Goal: Task Accomplishment & Management: Use online tool/utility

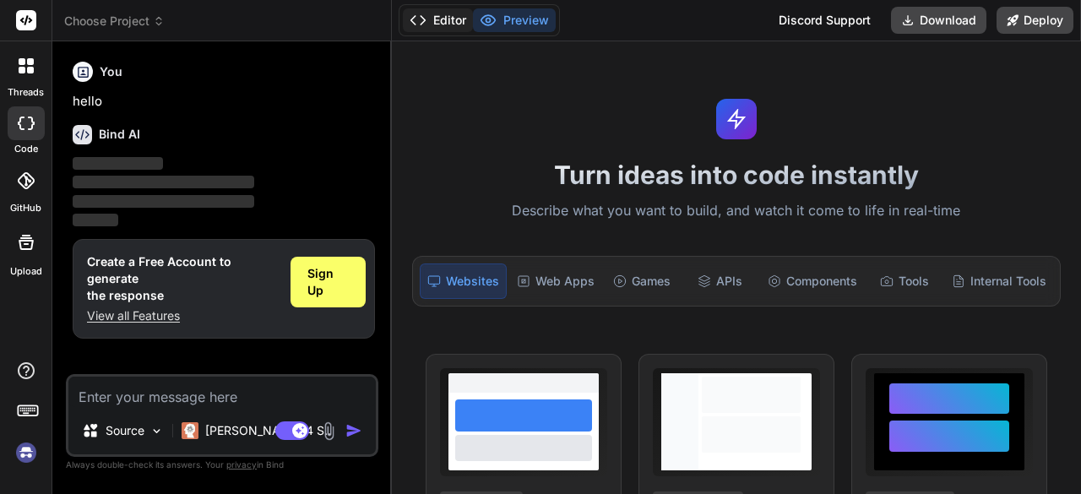
click at [449, 30] on button "Editor" at bounding box center [438, 20] width 70 height 24
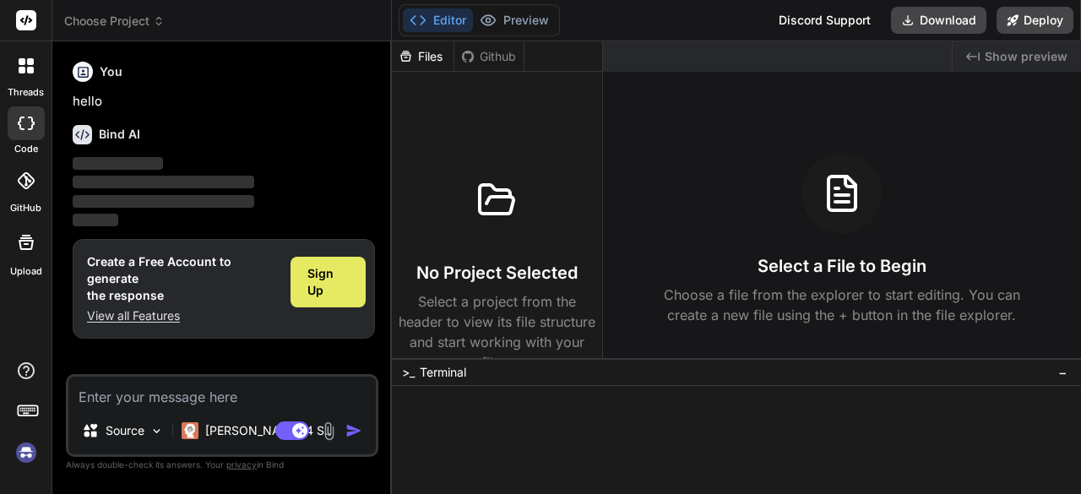
click at [317, 288] on span "Sign Up" at bounding box center [327, 282] width 41 height 34
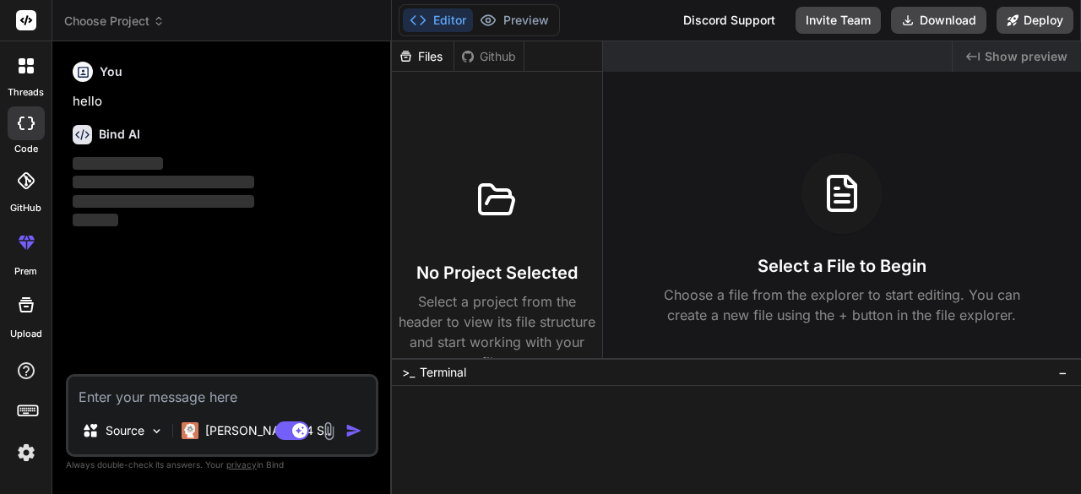
click at [146, 394] on textarea at bounding box center [221, 392] width 307 height 30
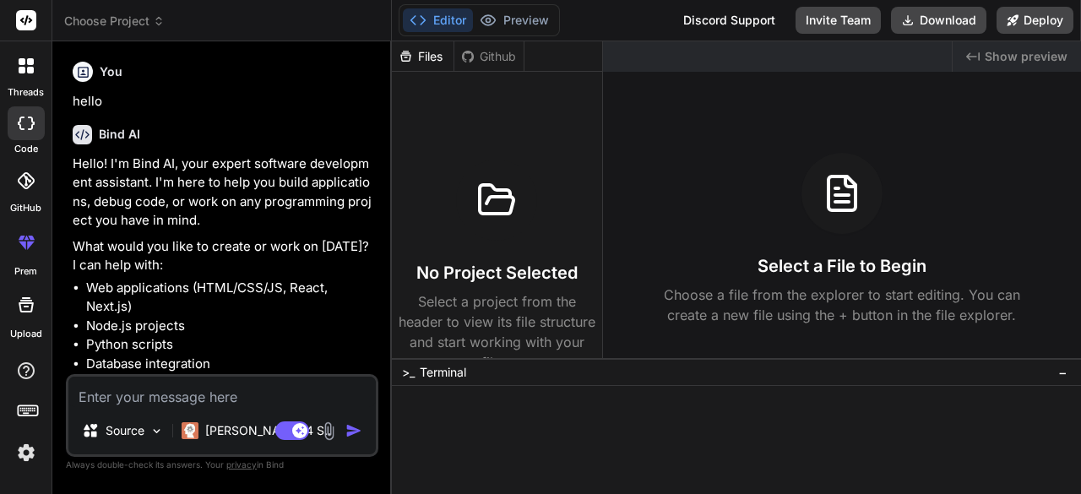
type textarea "x"
paste textarea "“Loremip dol Sitamet Consectetu Adipiscing Elitse doei tempo://incidi.utl/etdol…"
type textarea "“Loremip dol Sitamet Consectetu Adipiscing Elitse doei tempo://incidi.utl/etdol…"
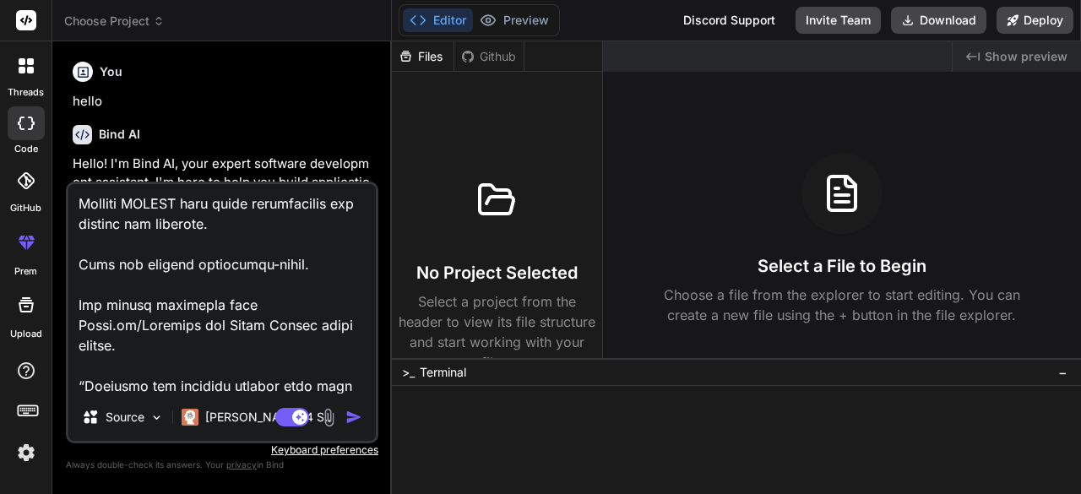
type textarea "x"
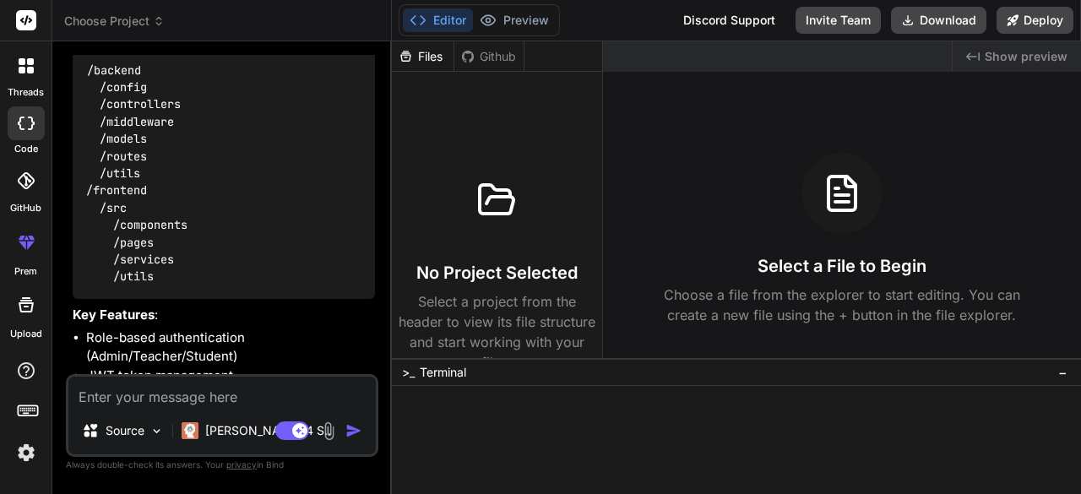
scroll to position [1088, 0]
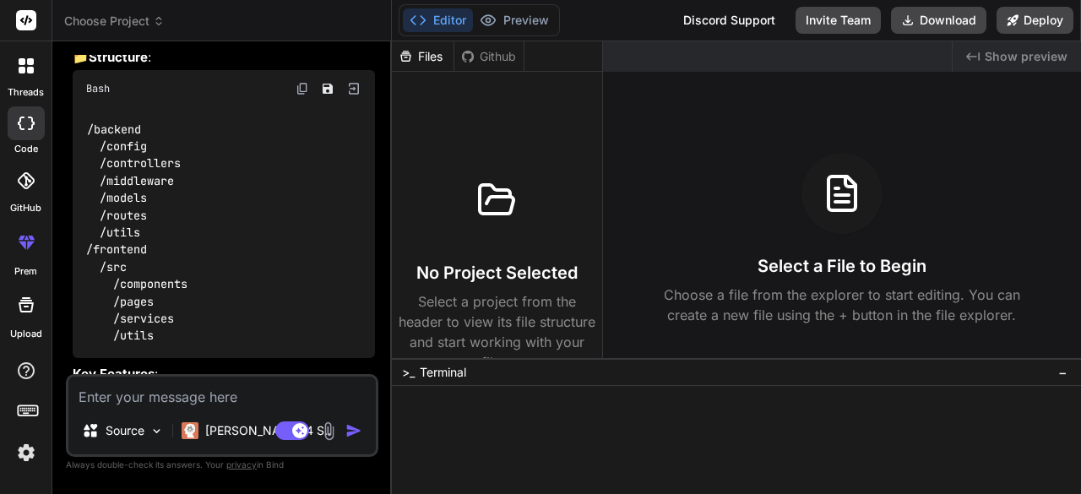
type textarea "x"
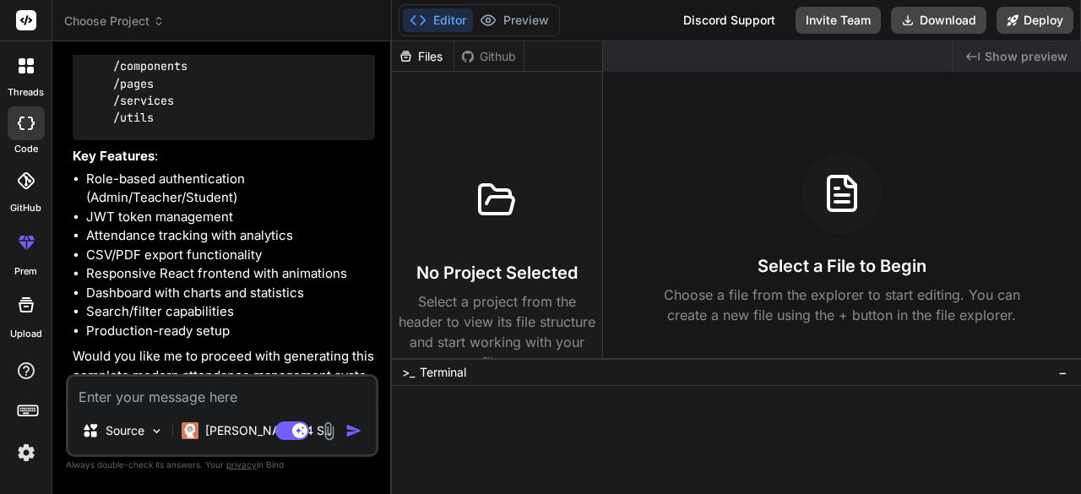
scroll to position [1356, 0]
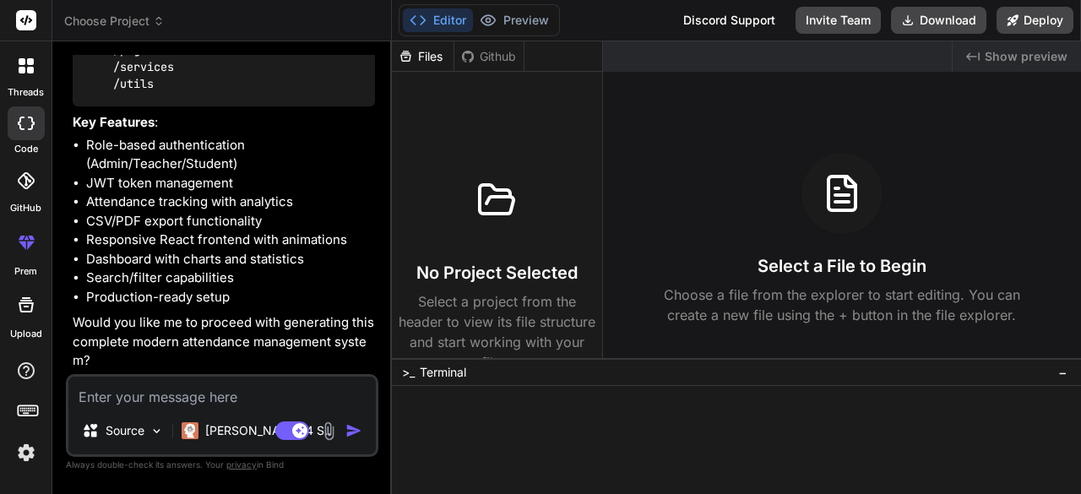
type textarea "y"
type textarea "x"
type textarea "ye"
type textarea "x"
type textarea "yes"
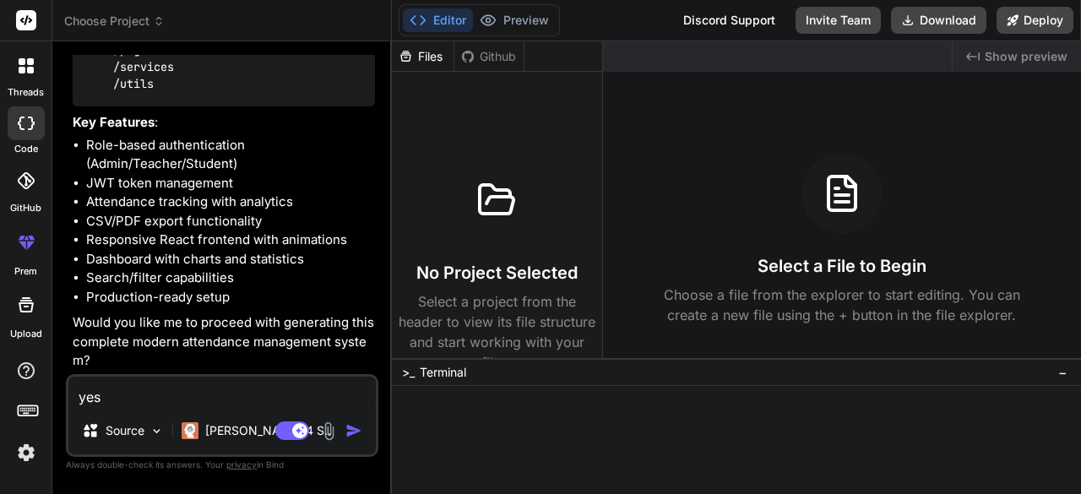
type textarea "x"
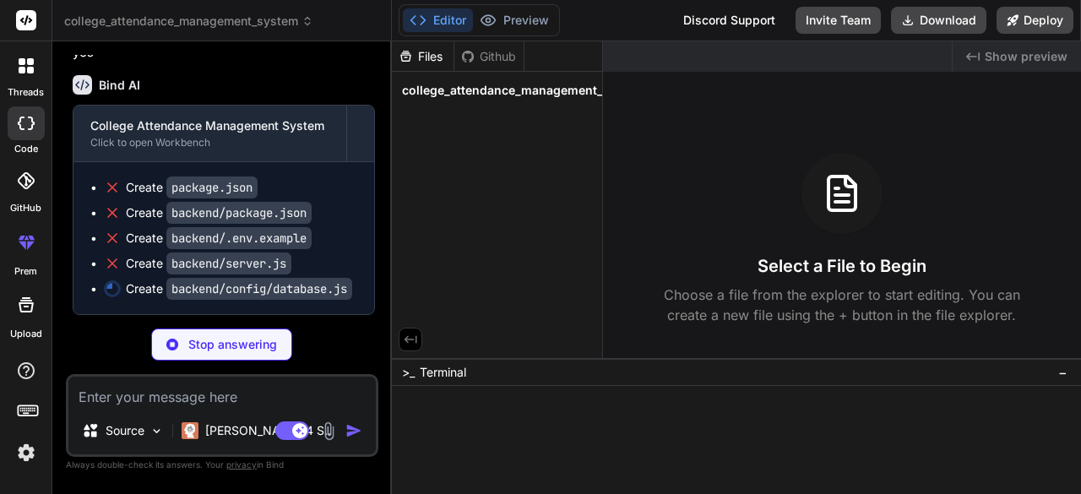
scroll to position [1741, 0]
click at [513, 90] on span "college_attendance_management_system" at bounding box center [523, 90] width 243 height 17
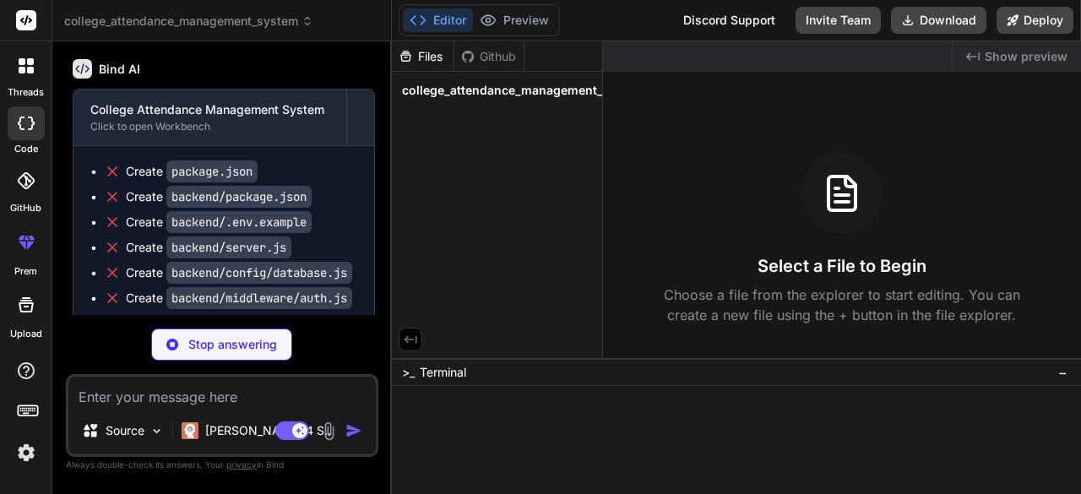
scroll to position [1725, 0]
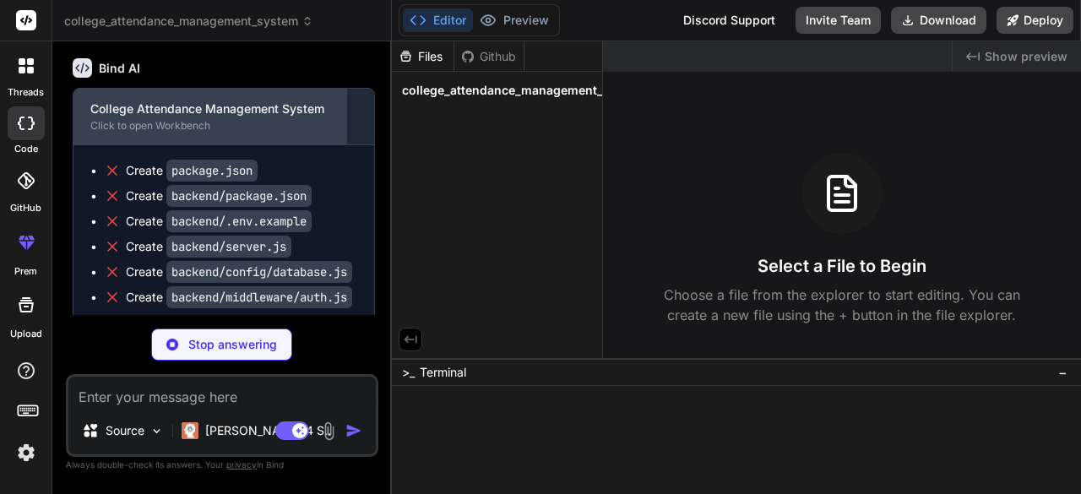
click at [200, 117] on div "College Attendance Management System" at bounding box center [209, 108] width 239 height 17
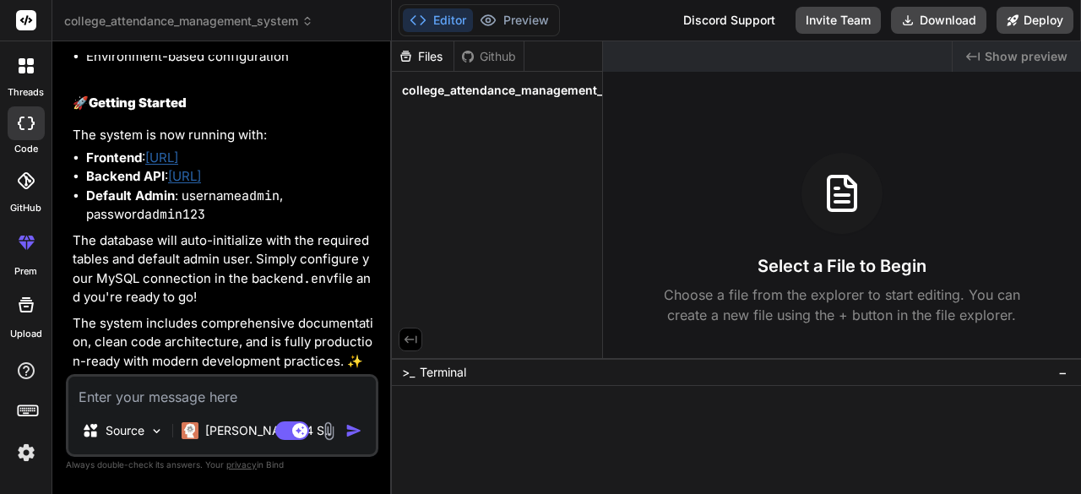
scroll to position [4133, 0]
type textarea "x"
click at [178, 154] on link "[URL]" at bounding box center [161, 157] width 33 height 16
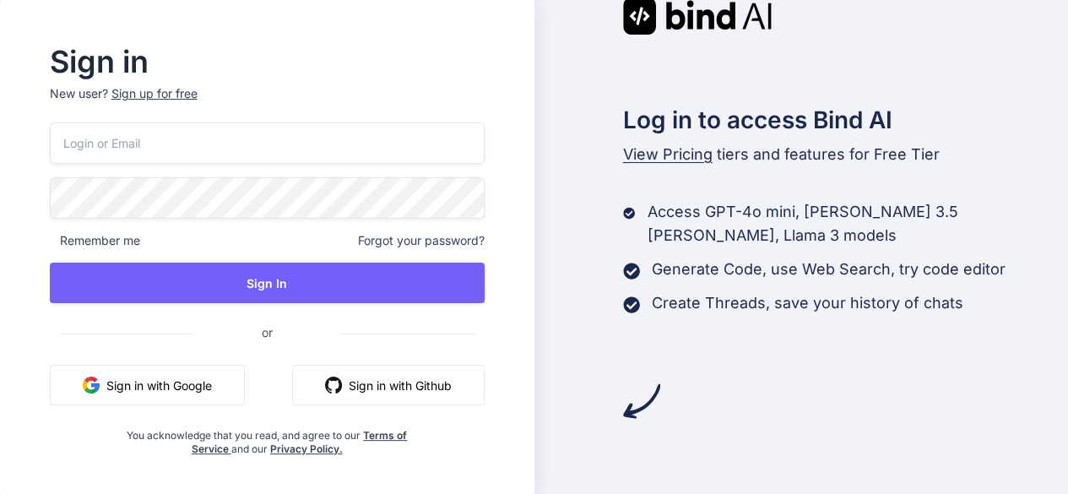
click at [193, 396] on button "Sign in with Google" at bounding box center [147, 385] width 195 height 41
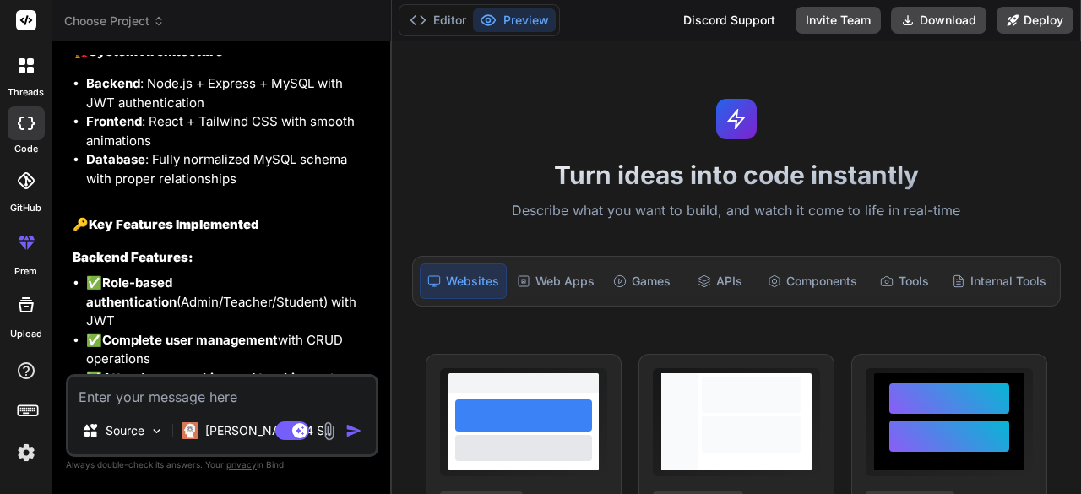
scroll to position [3093, 0]
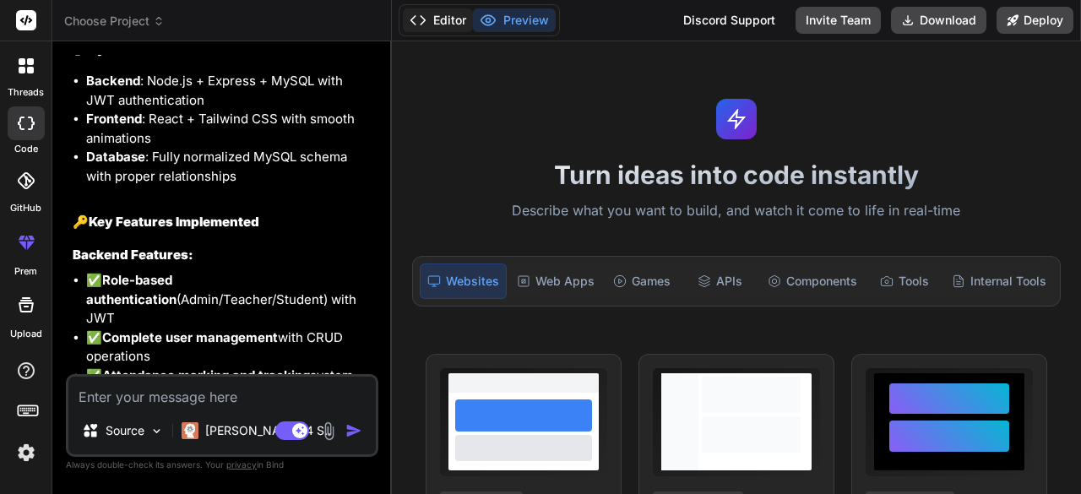
click at [450, 24] on button "Editor" at bounding box center [438, 20] width 70 height 24
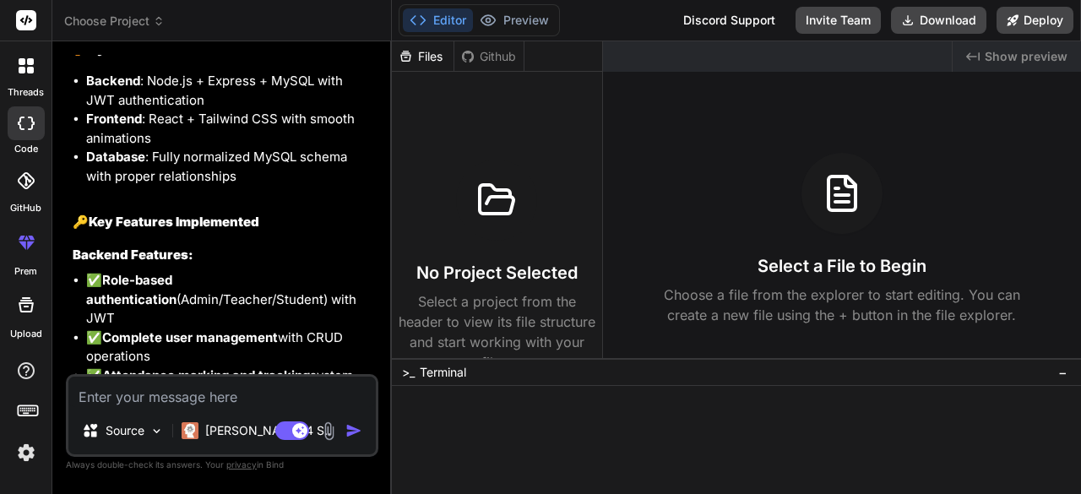
click at [432, 62] on div "Files" at bounding box center [423, 56] width 62 height 17
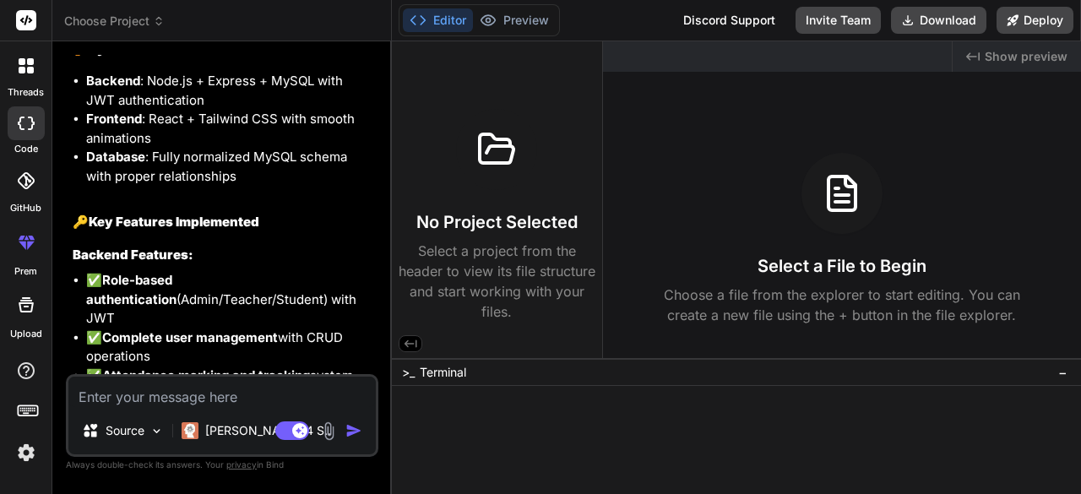
click at [483, 215] on h3 "No Project Selected" at bounding box center [496, 222] width 161 height 24
drag, startPoint x: 486, startPoint y: 214, endPoint x: 459, endPoint y: 169, distance: 52.7
click at [459, 169] on div "No Project Selected Select a project from the header to view its file structure…" at bounding box center [497, 215] width 197 height 213
click at [777, 258] on h3 "Select a File to Begin" at bounding box center [842, 266] width 169 height 24
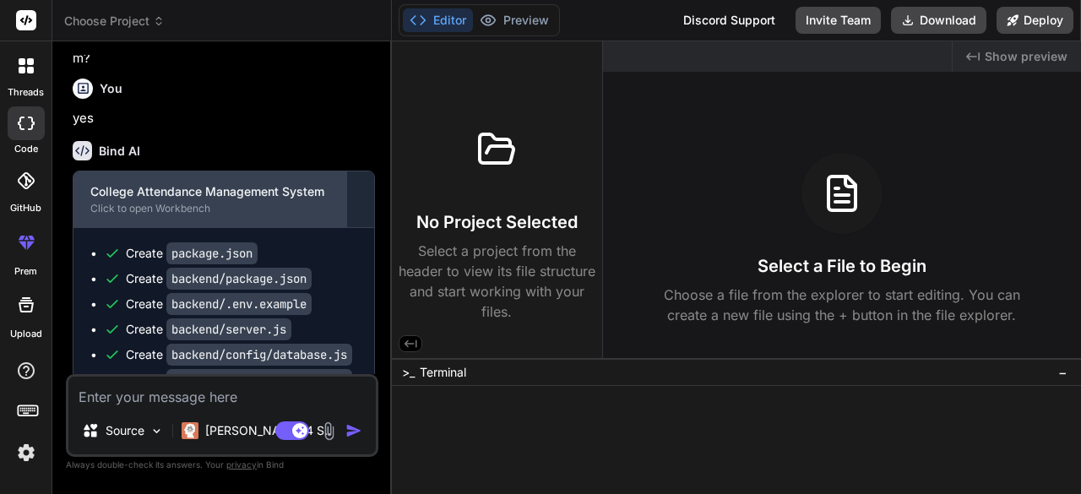
scroll to position [1639, 0]
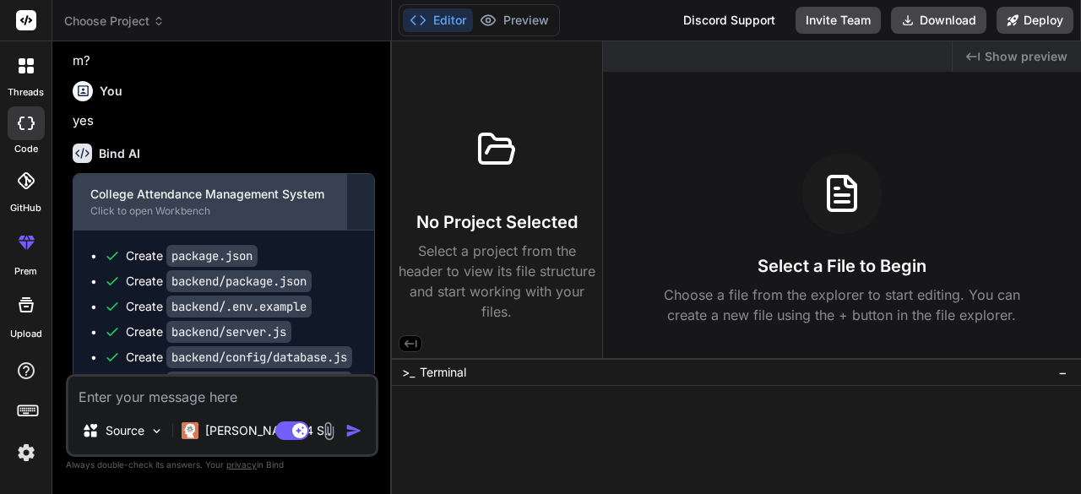
click at [285, 200] on div "College Attendance Management System Click to open Workbench" at bounding box center [209, 202] width 273 height 56
click at [207, 218] on div "Click to open Workbench" at bounding box center [209, 211] width 239 height 14
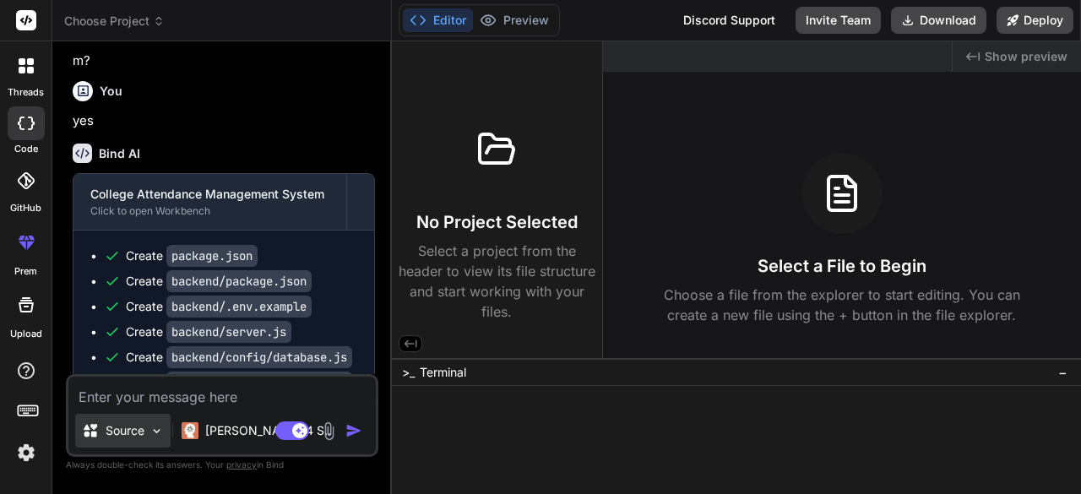
click at [146, 443] on div "Source" at bounding box center [122, 431] width 95 height 34
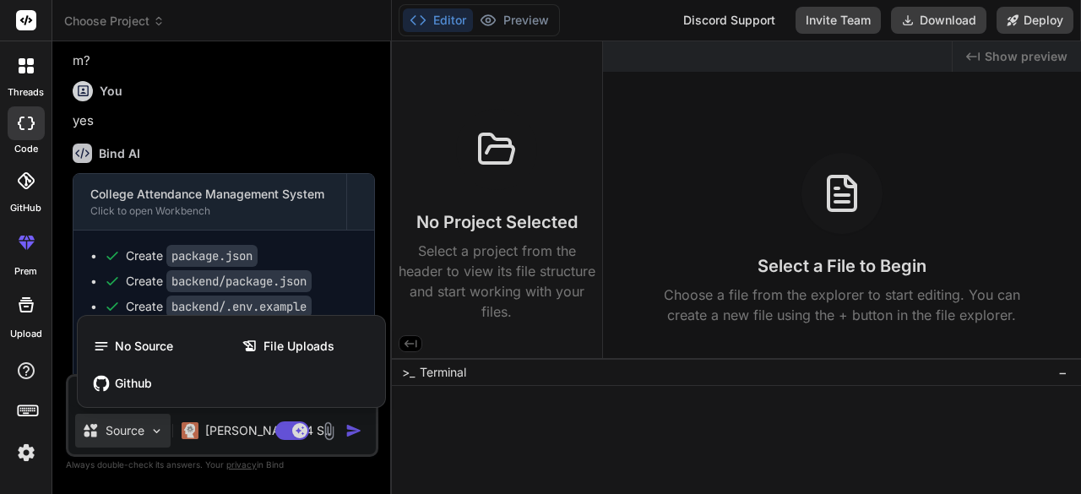
click at [146, 443] on div at bounding box center [540, 247] width 1081 height 494
type textarea "x"
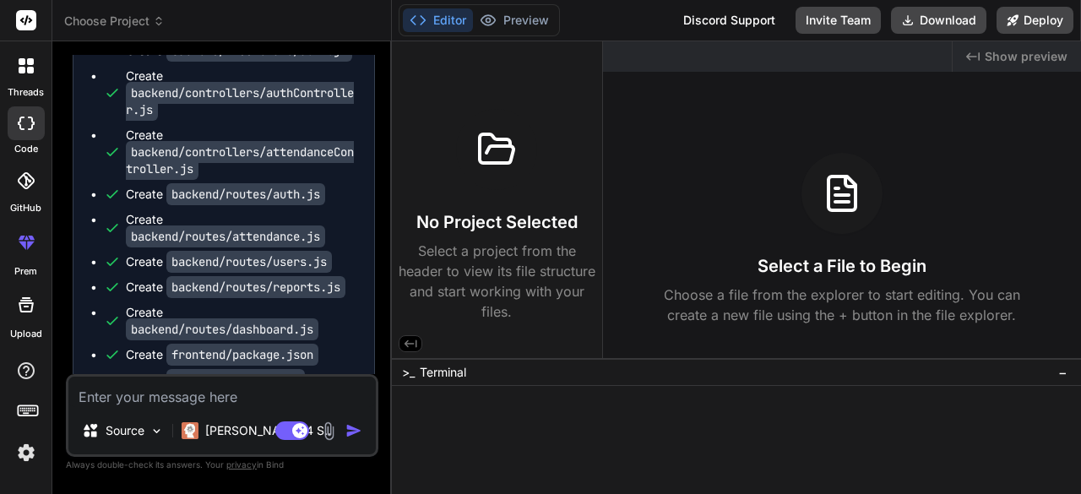
scroll to position [1980, 0]
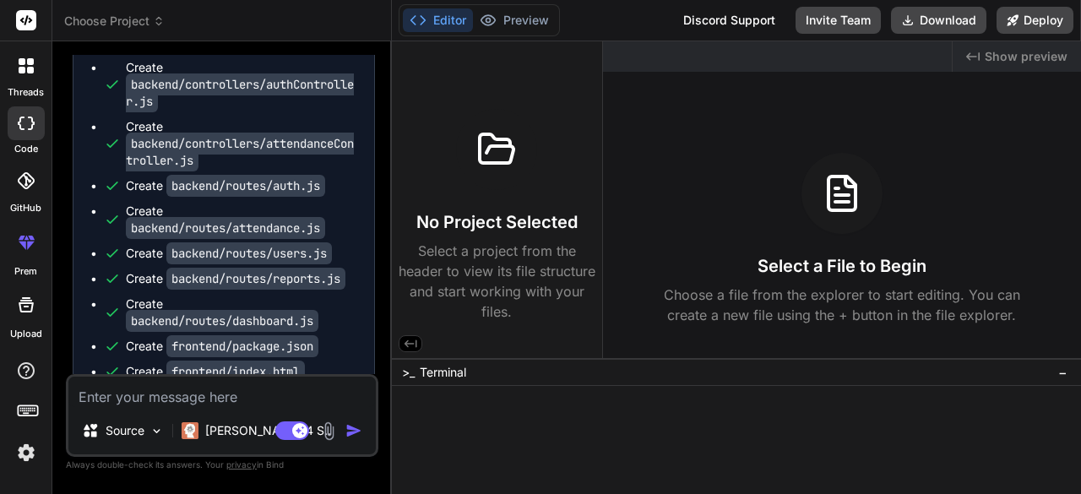
click at [409, 372] on span ">_" at bounding box center [408, 372] width 13 height 17
click at [409, 339] on icon at bounding box center [410, 343] width 15 height 15
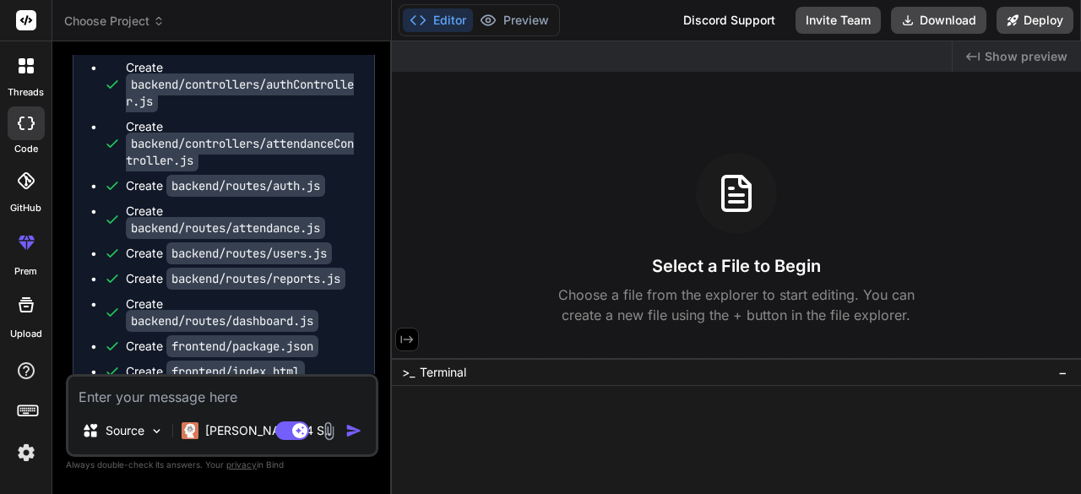
click at [409, 339] on icon at bounding box center [406, 339] width 15 height 15
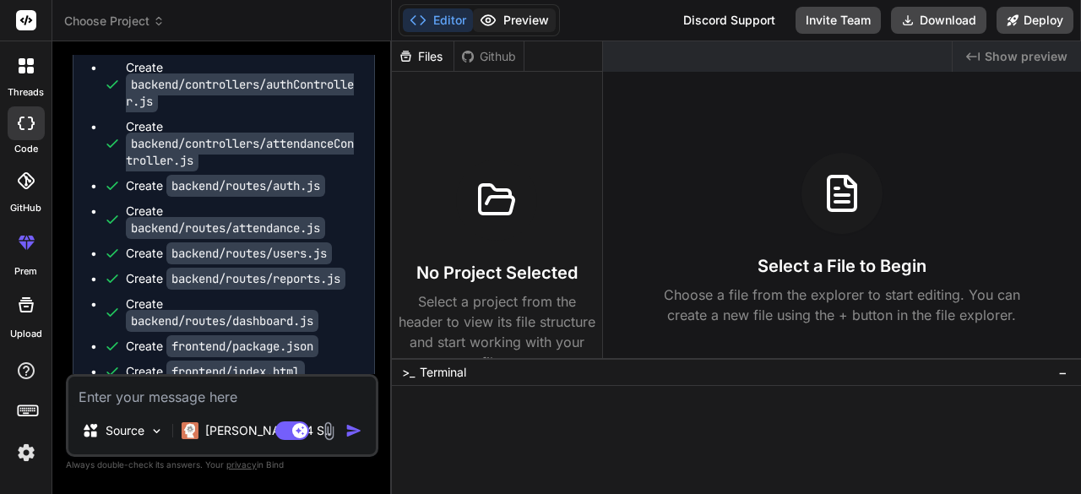
click at [493, 22] on icon at bounding box center [488, 20] width 14 height 10
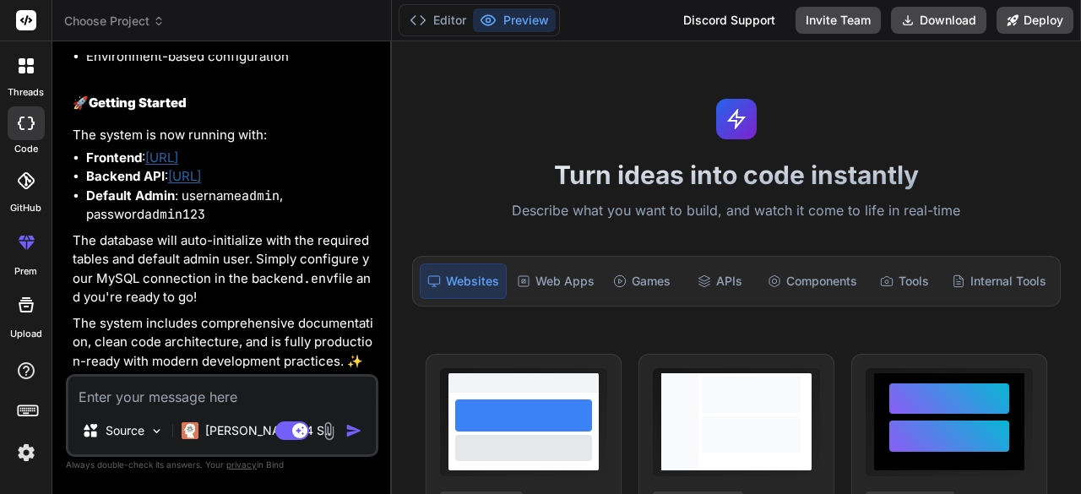
scroll to position [4133, 0]
click at [154, 376] on div "Source Claude 4 S.. Agent Mode. When this toggle is activated, AI automatically…" at bounding box center [222, 415] width 312 height 83
click at [155, 394] on textarea at bounding box center [221, 392] width 307 height 30
type textarea "w"
type textarea "x"
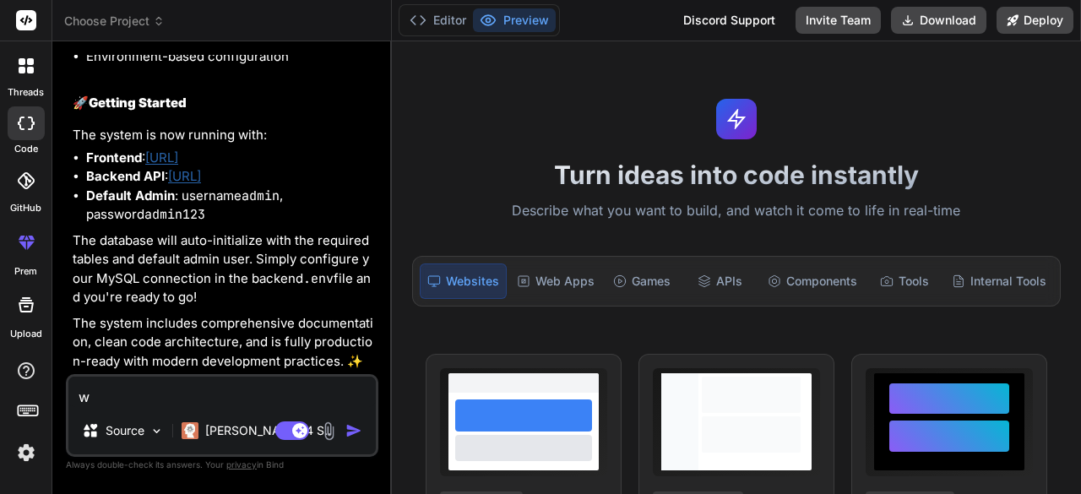
type textarea "wh"
type textarea "x"
type textarea "whe"
type textarea "x"
type textarea "wher"
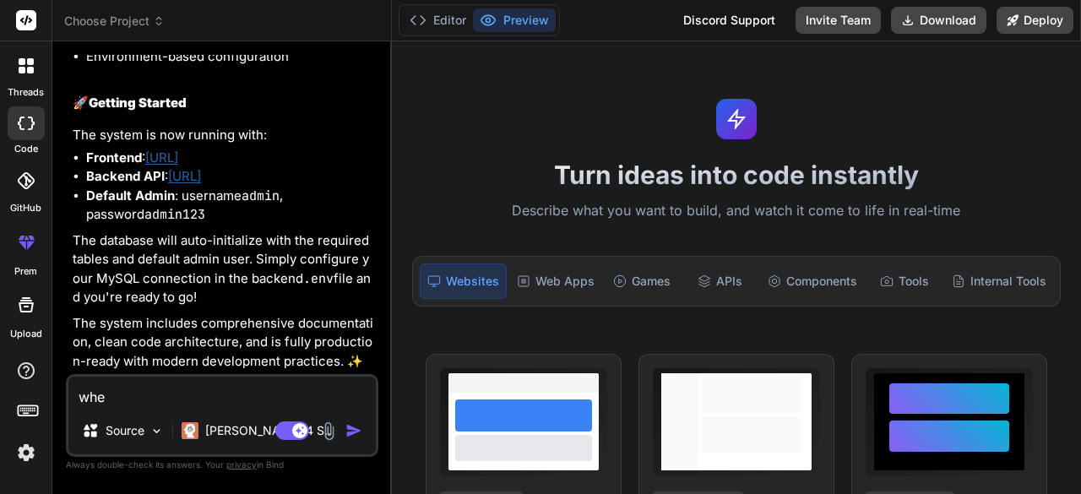
type textarea "x"
type textarea "where"
type textarea "x"
type textarea "where"
type textarea "x"
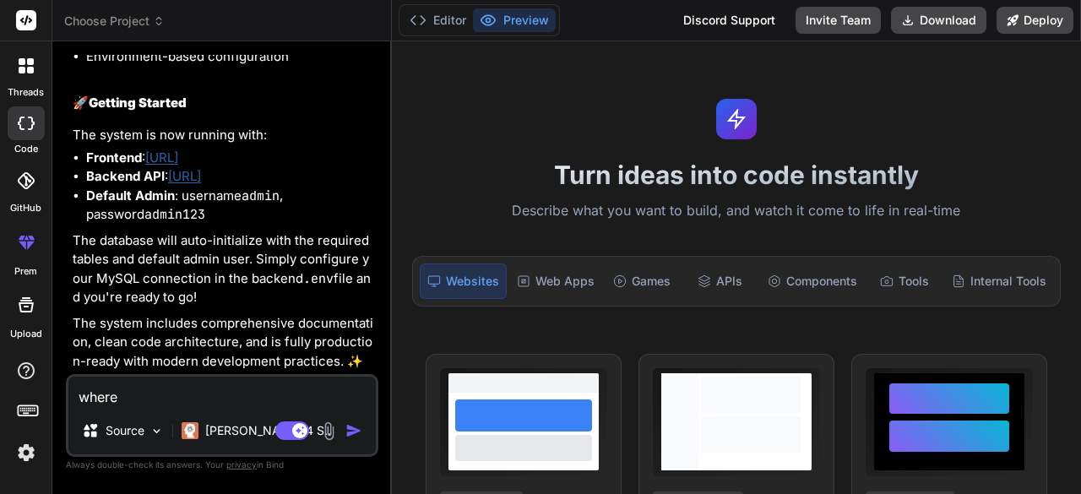
type textarea "where i"
type textarea "x"
type textarea "where is"
type textarea "x"
type textarea "where is"
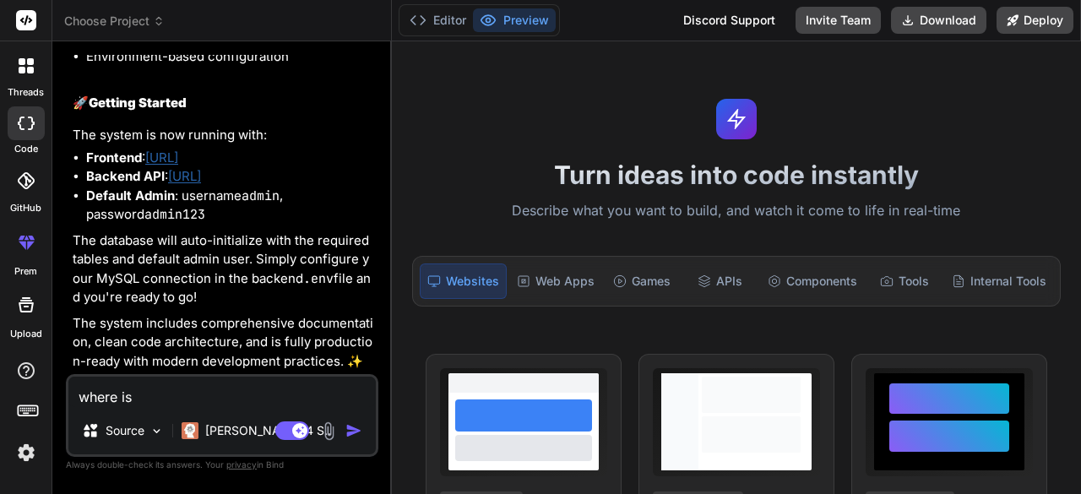
type textarea "x"
type textarea "where is t"
type textarea "x"
type textarea "where is th"
type textarea "x"
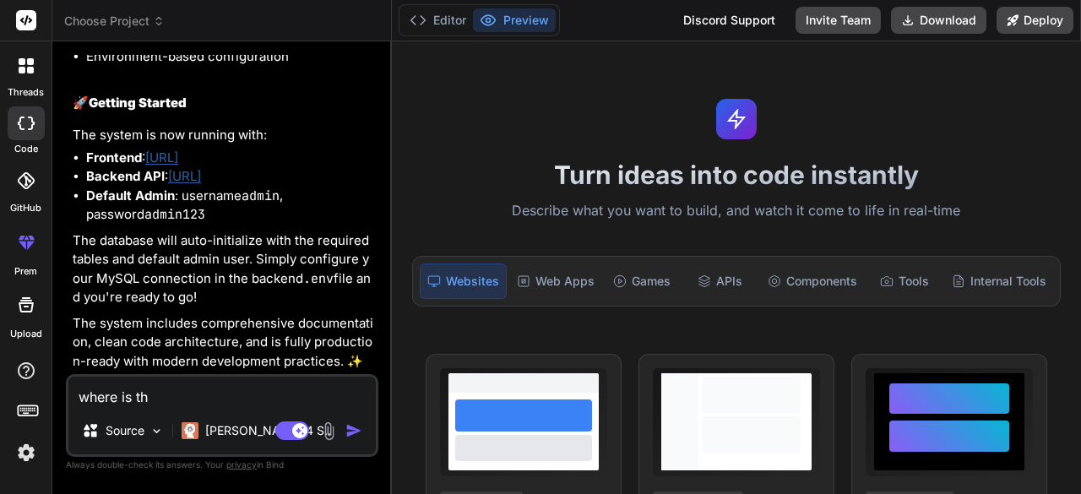
type textarea "where is the"
type textarea "x"
type textarea "where is the"
type textarea "x"
type textarea "where is the c"
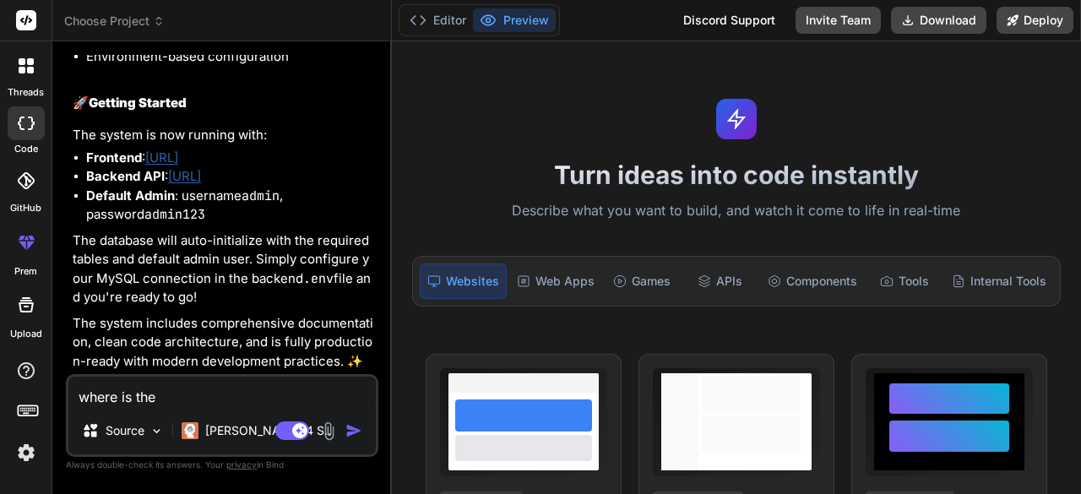
type textarea "x"
type textarea "where is the co"
type textarea "x"
type textarea "where is the cod"
type textarea "x"
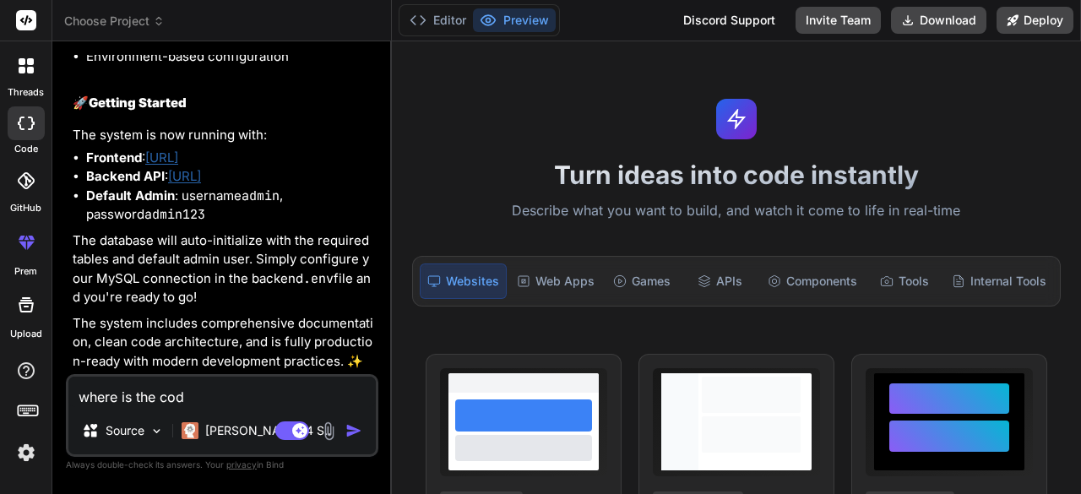
type textarea "where is the code"
type textarea "x"
type textarea "where is the code"
type textarea "x"
type textarea "where is the code a"
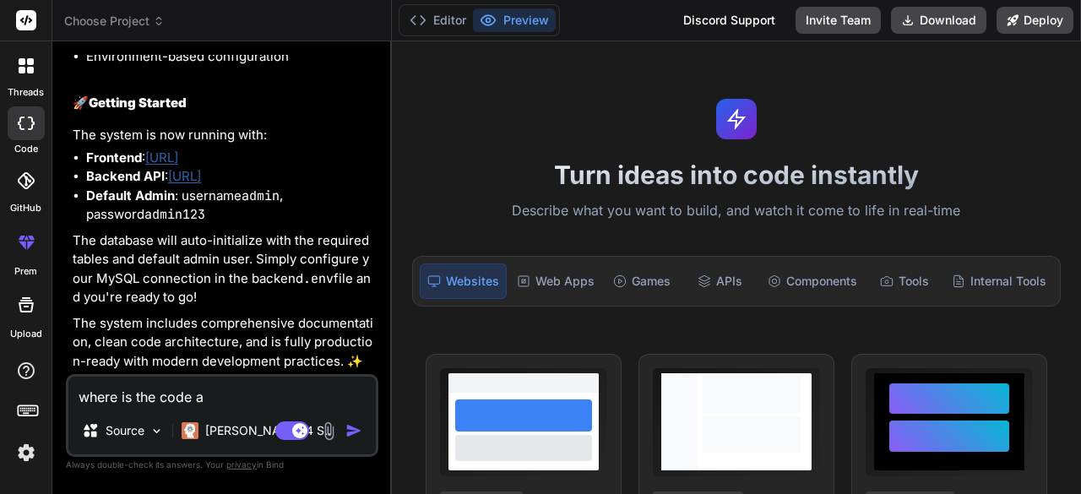
type textarea "x"
type textarea "where is the code an"
type textarea "x"
type textarea "where is the code and"
type textarea "x"
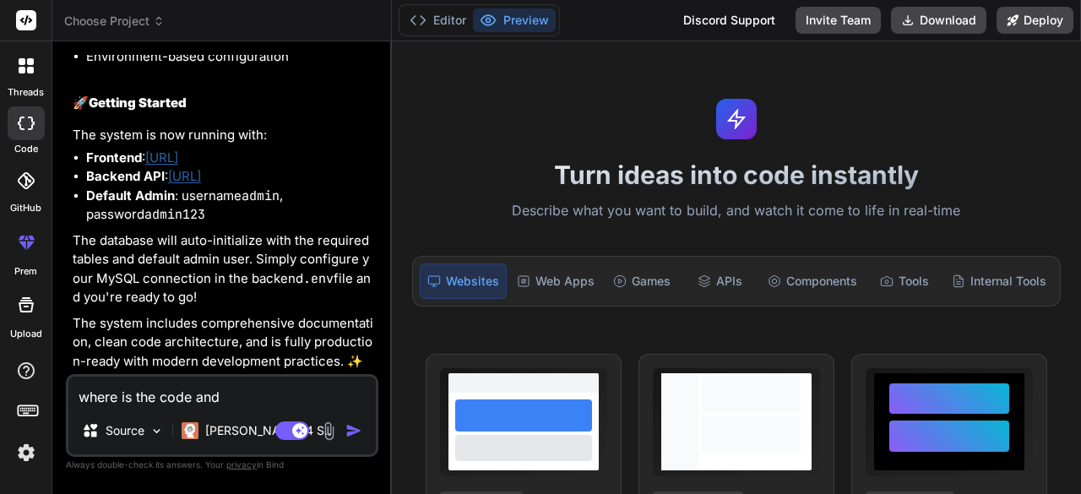
type textarea "where is the code and"
type textarea "x"
type textarea "where is the code and p"
type textarea "x"
type textarea "where is the code and pr"
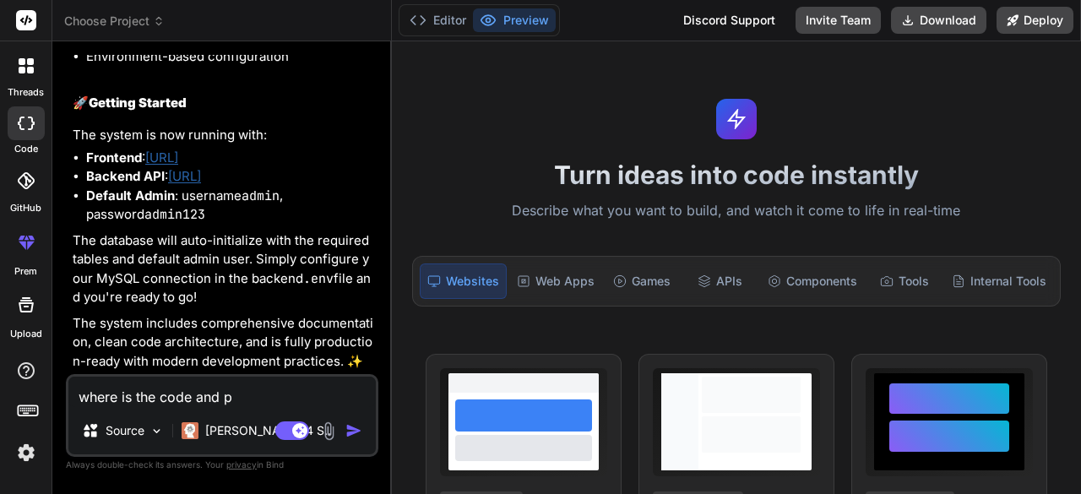
type textarea "x"
type textarea "where is the code and pre"
type textarea "x"
type textarea "where is the code and prev"
type textarea "x"
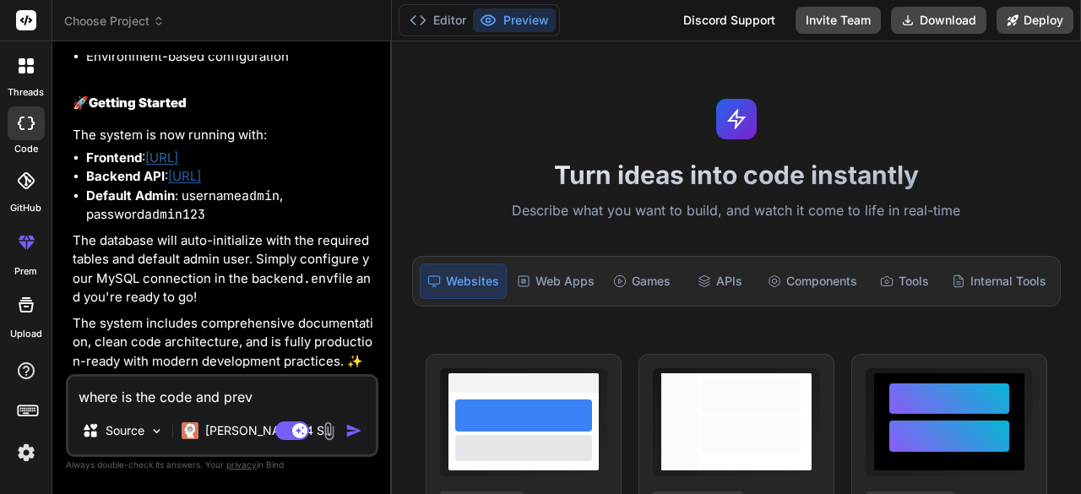
type textarea "where is the code and previ"
type textarea "x"
type textarea "where is the code and previe"
type textarea "x"
type textarea "where is the code and preview"
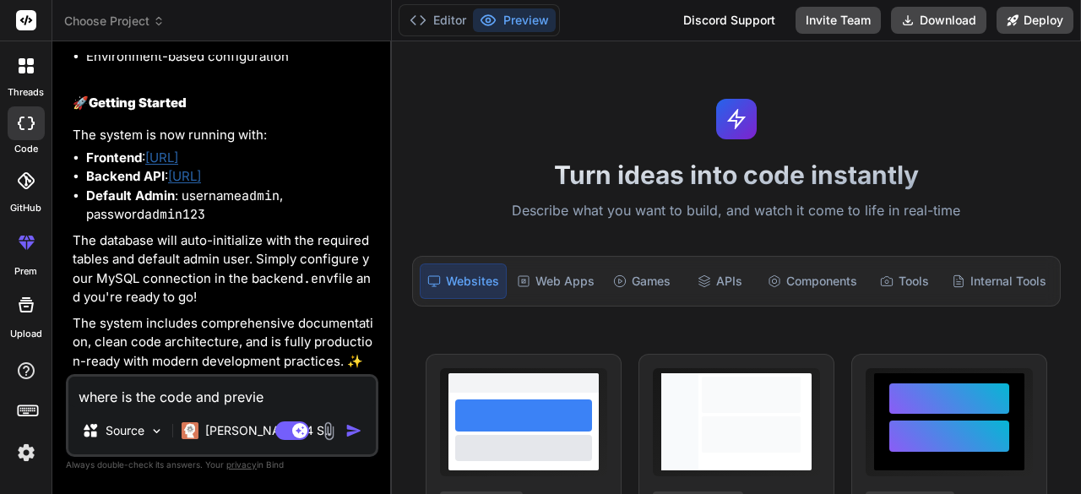
type textarea "x"
type textarea "where is the code and preview"
type textarea "x"
type textarea "where is the code and preview ?"
type textarea "x"
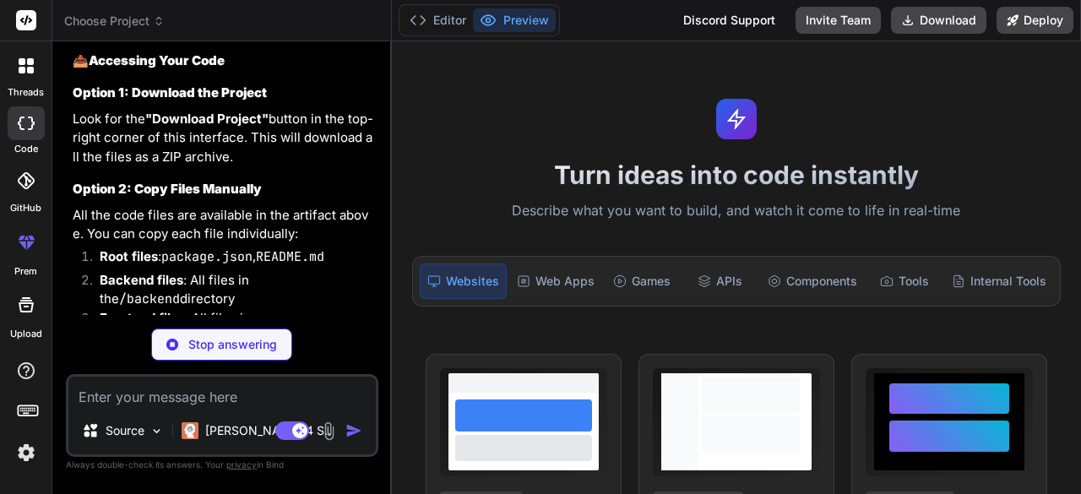
scroll to position [4553, 0]
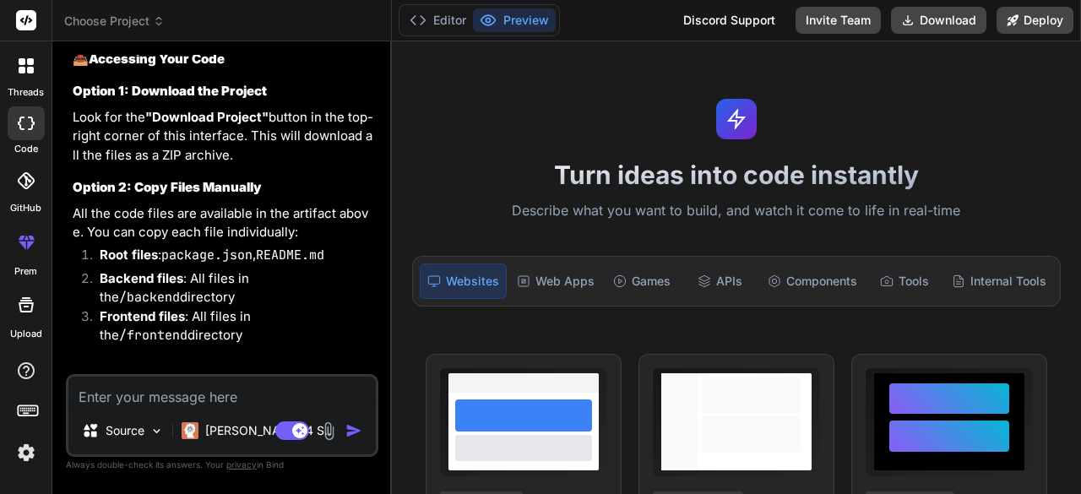
type textarea "x"
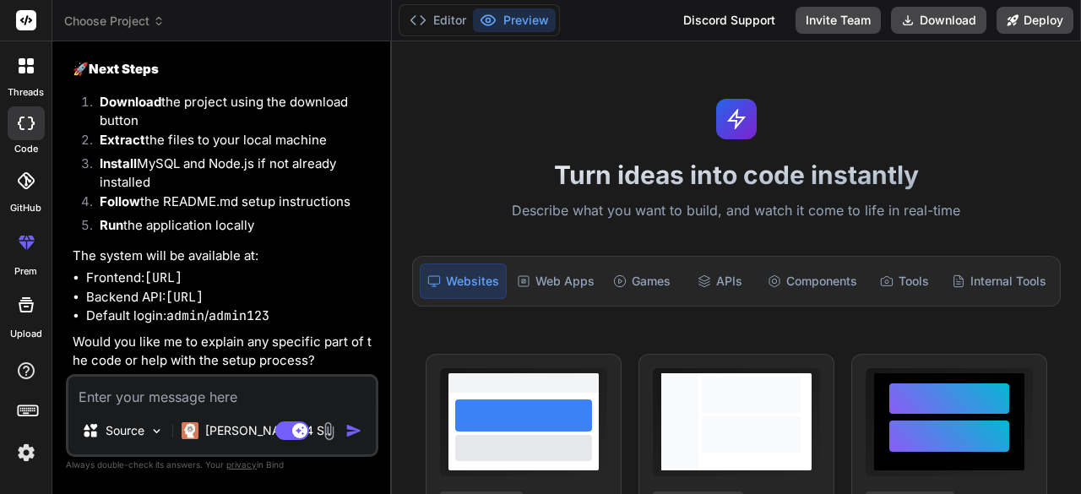
scroll to position [5723, 0]
click at [932, 18] on button "Download" at bounding box center [938, 20] width 95 height 27
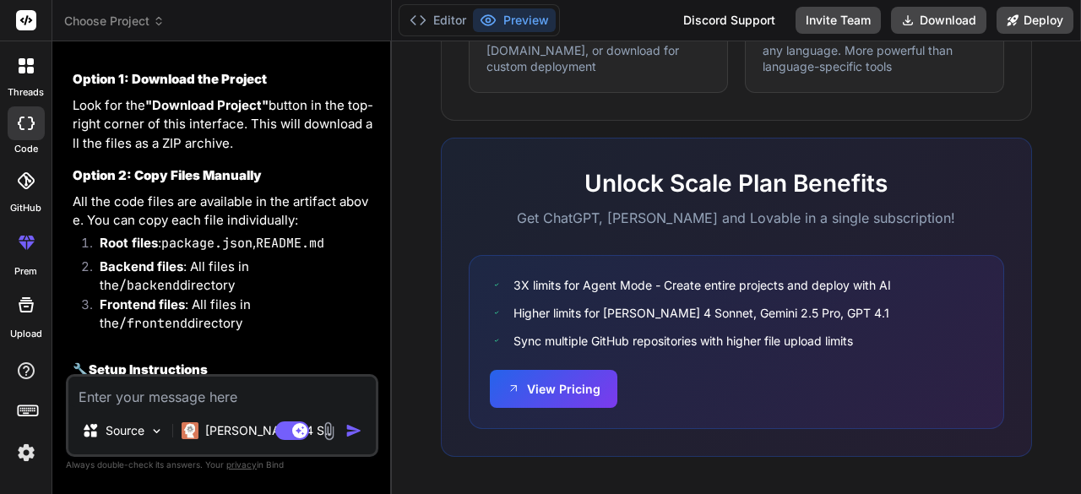
scroll to position [4564, 0]
click at [926, 26] on button "Download" at bounding box center [938, 20] width 95 height 27
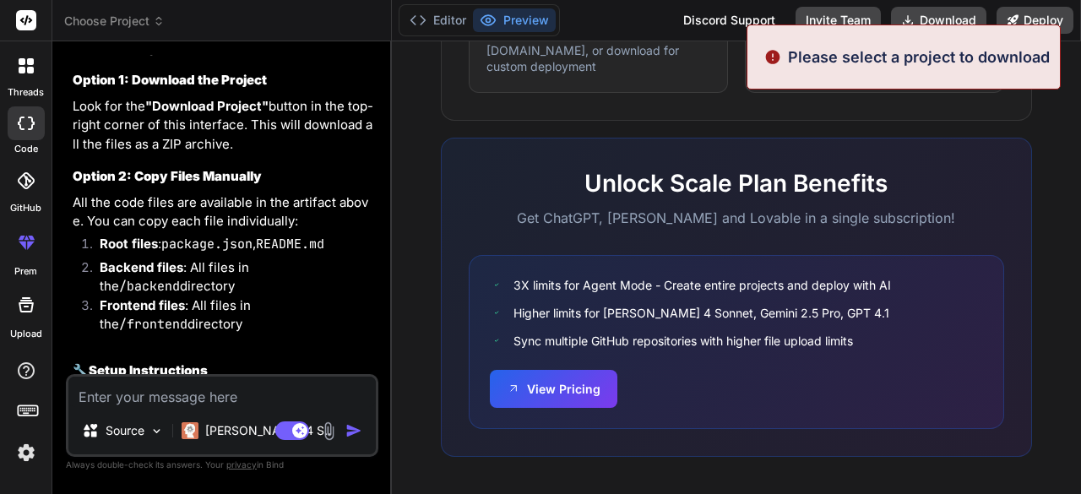
click at [918, 50] on p "Please select a project to download" at bounding box center [919, 57] width 262 height 23
click at [274, 387] on textarea at bounding box center [221, 392] width 307 height 30
type textarea "a"
type textarea "x"
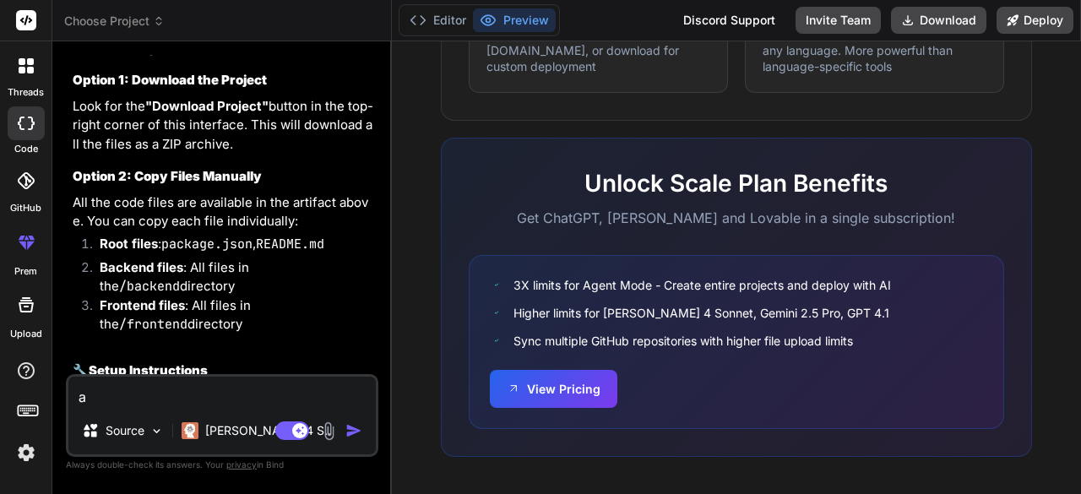
type textarea "as"
type textarea "x"
type textarea "ask"
type textarea "x"
type textarea "aski"
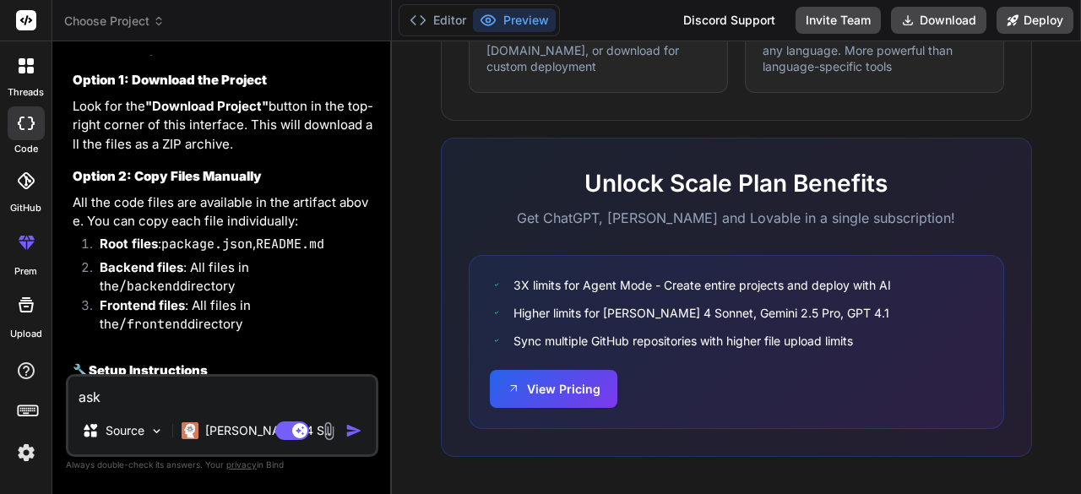
type textarea "x"
type textarea "askin"
type textarea "x"
type textarea "askingf"
type textarea "x"
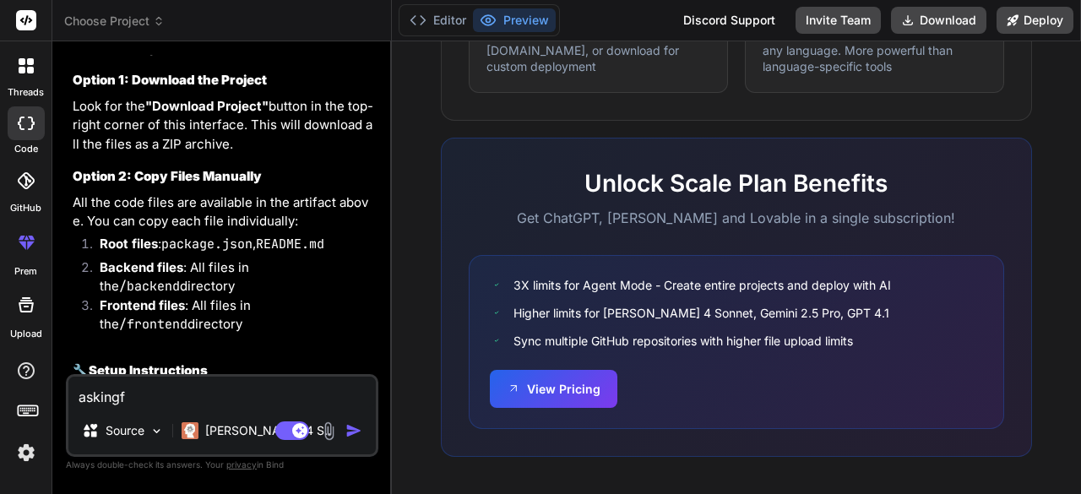
type textarea "asking"
type textarea "x"
type textarea "askin"
type textarea "x"
type textarea "asking"
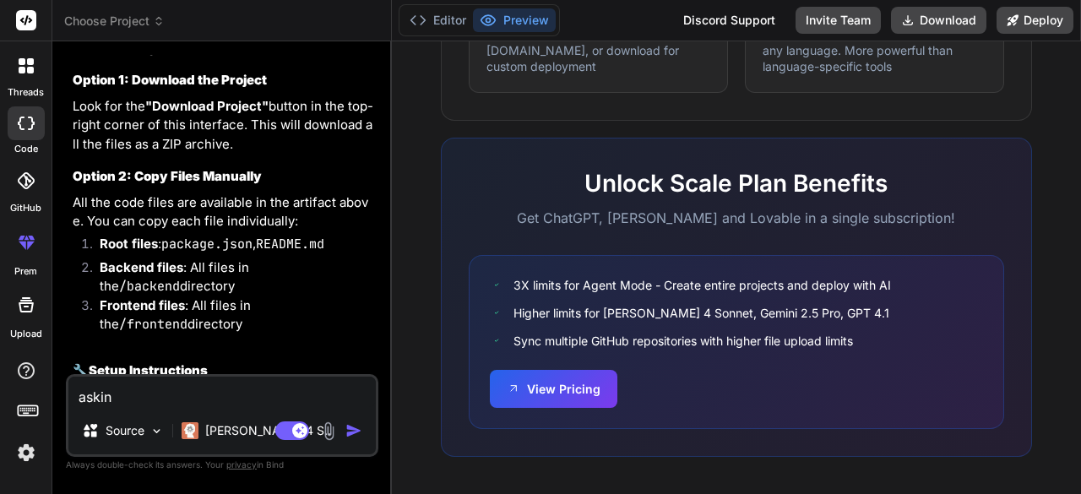
type textarea "x"
type textarea "asking"
type textarea "x"
type textarea "asking m"
type textarea "x"
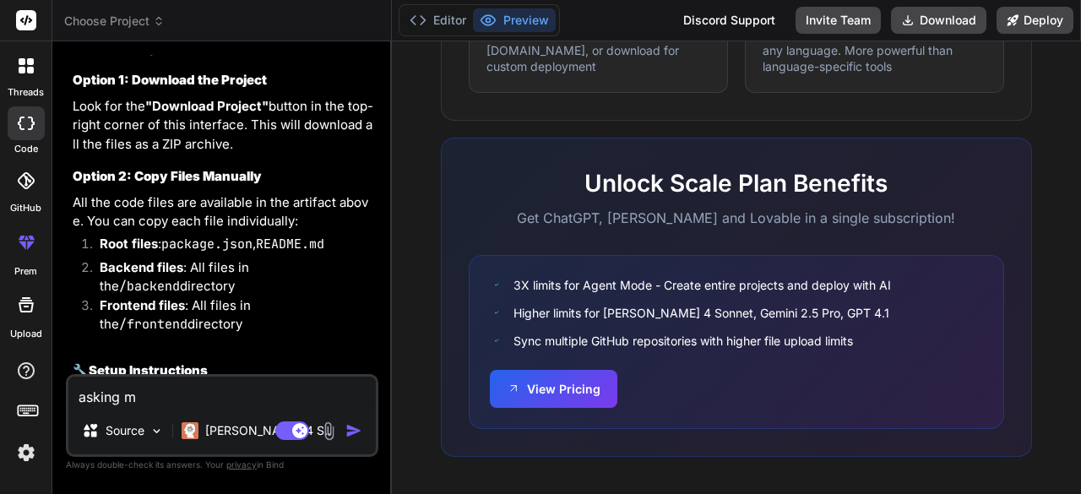
type textarea "asking me"
type textarea "x"
type textarea "asking me"
type textarea "x"
type textarea "asking me t"
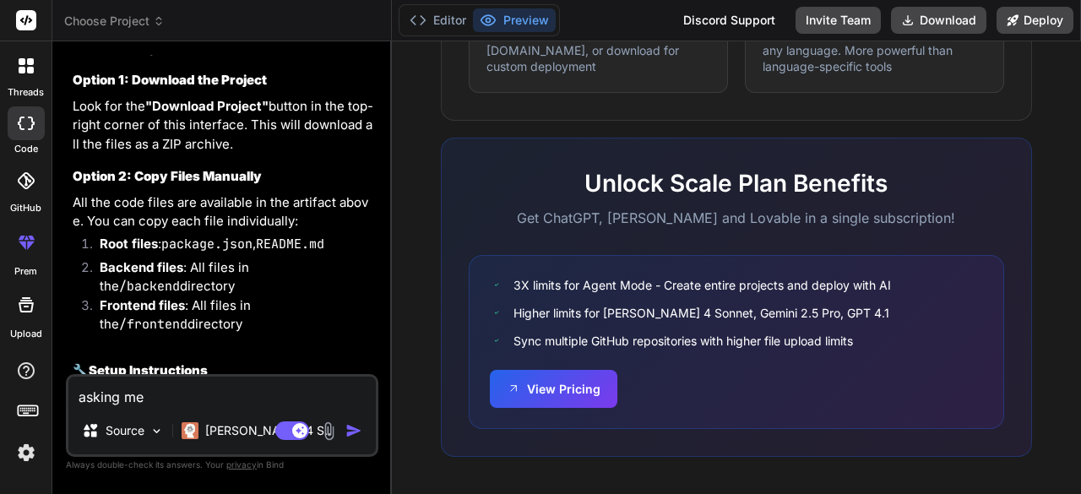
type textarea "x"
type textarea "asking me to"
type textarea "x"
type textarea "asking me to"
type textarea "x"
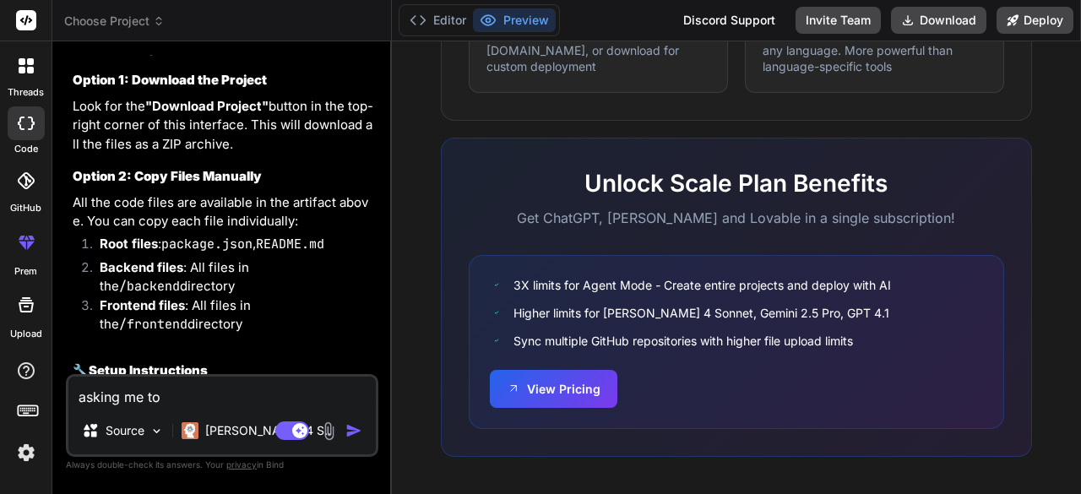
type textarea "asking me to s"
type textarea "x"
type textarea "asking me to se"
type textarea "x"
type textarea "asking me to sel"
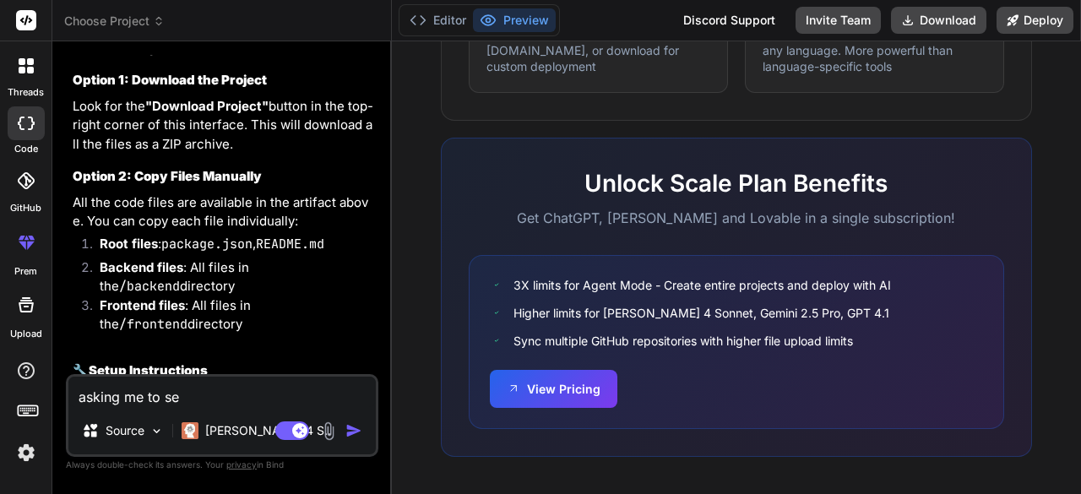
type textarea "x"
type textarea "asking me to sele"
type textarea "x"
type textarea "asking me to selec"
type textarea "x"
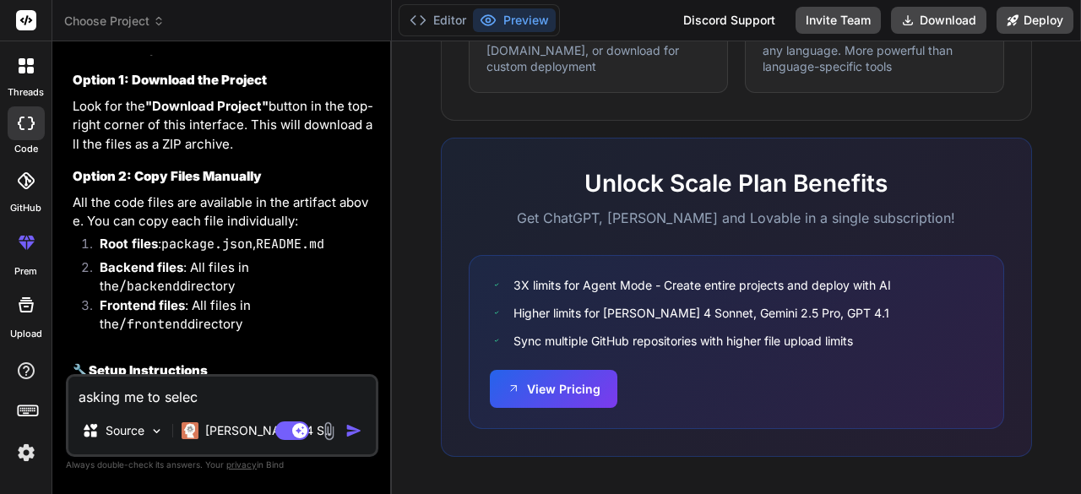
type textarea "asking me to select"
type textarea "x"
type textarea "asking me to select"
type textarea "x"
type textarea "asking me to select p"
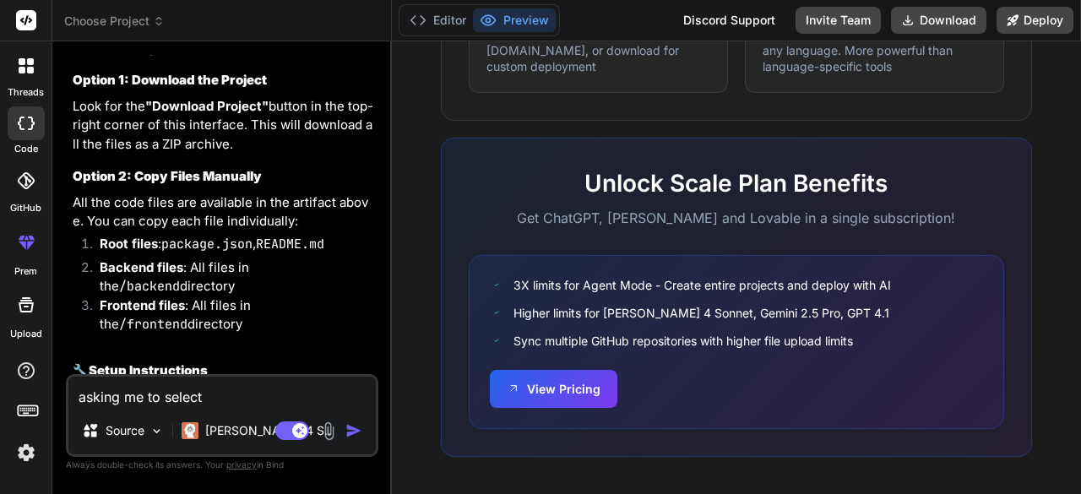
type textarea "x"
type textarea "asking me to select pr"
type textarea "x"
type textarea "asking me to select pro"
type textarea "x"
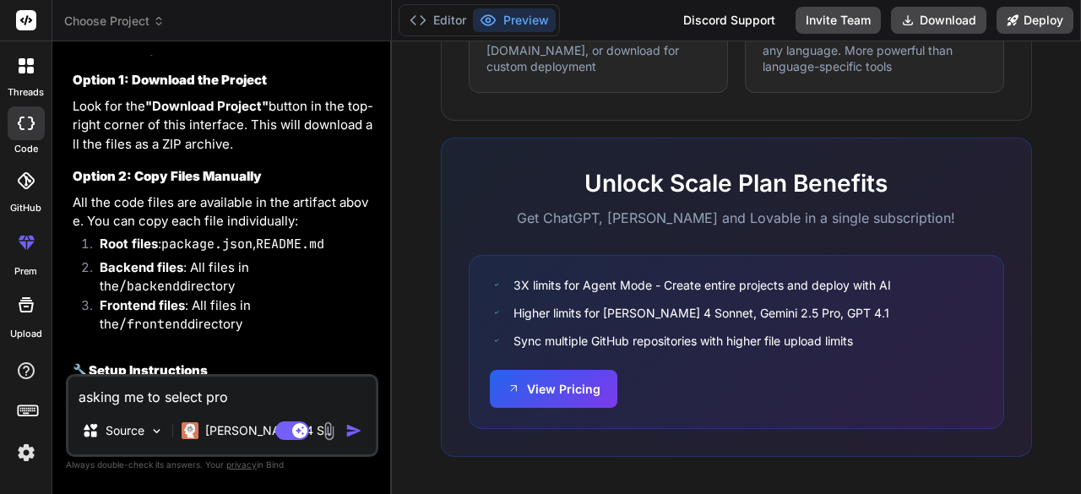
type textarea "asking me to select proj"
type textarea "x"
type textarea "asking me to select proje"
type textarea "x"
type textarea "asking me to select projec"
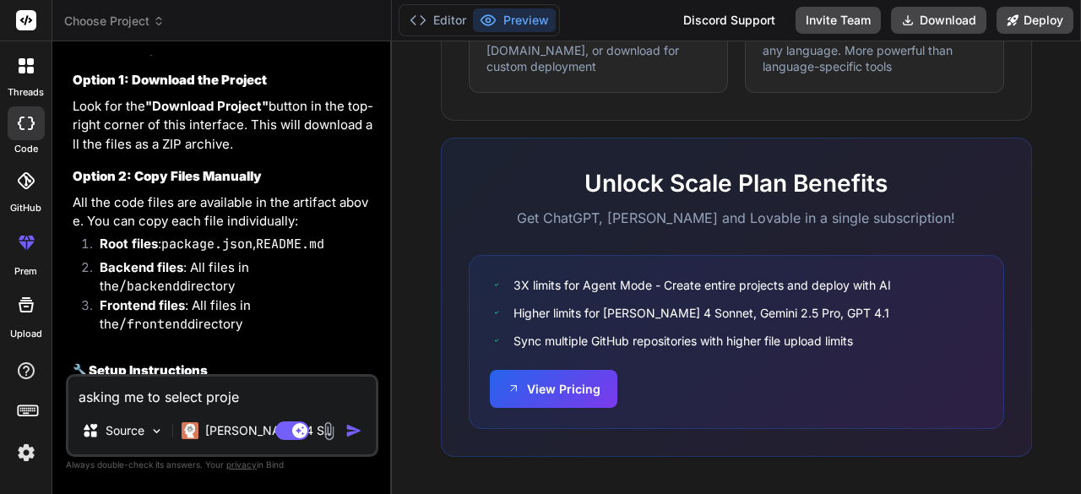
type textarea "x"
type textarea "asking me to select project"
type textarea "x"
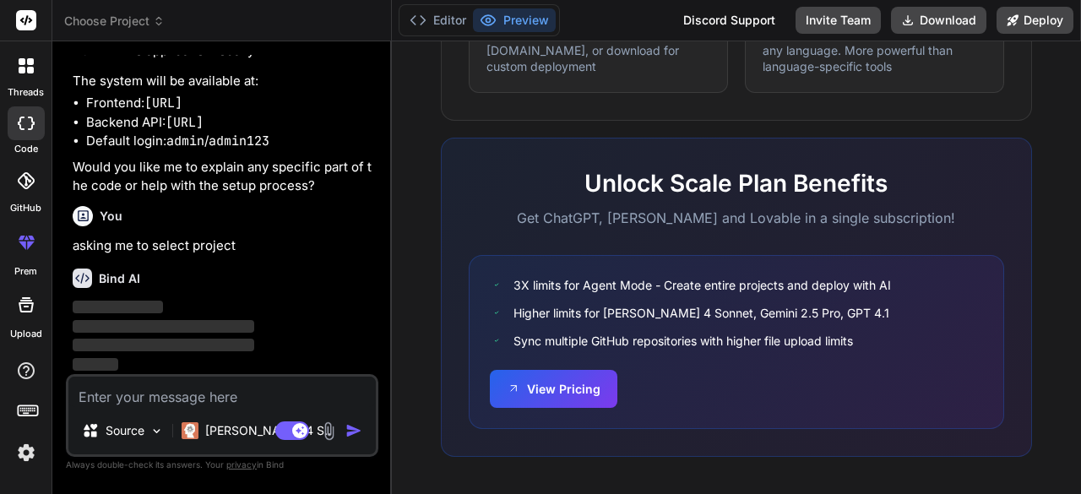
scroll to position [5898, 0]
click at [25, 133] on div at bounding box center [26, 123] width 37 height 34
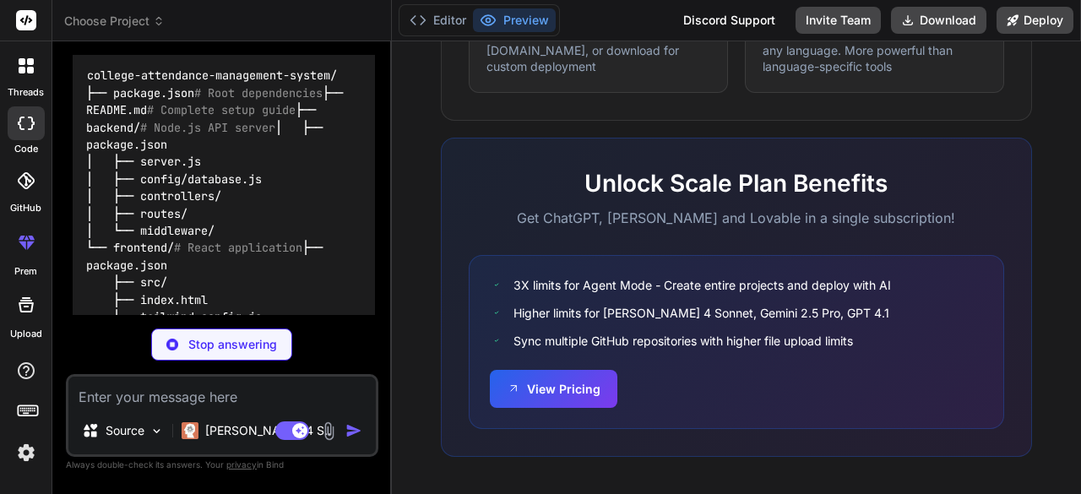
scroll to position [6327, 0]
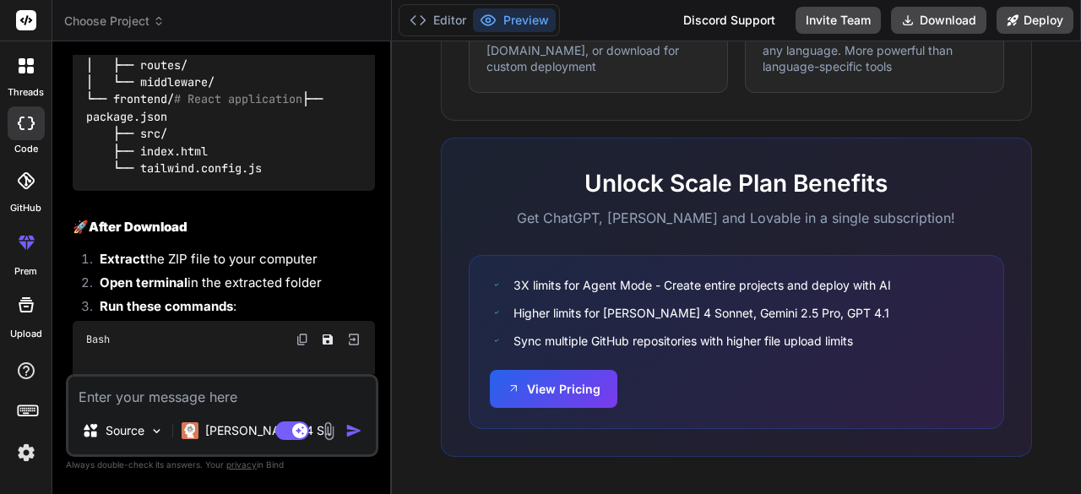
type textarea "x"
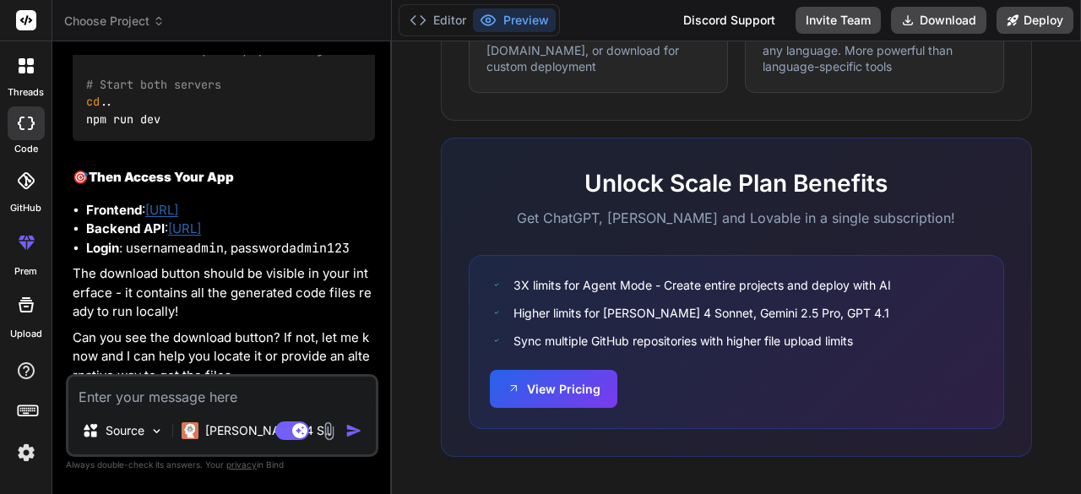
scroll to position [6852, 0]
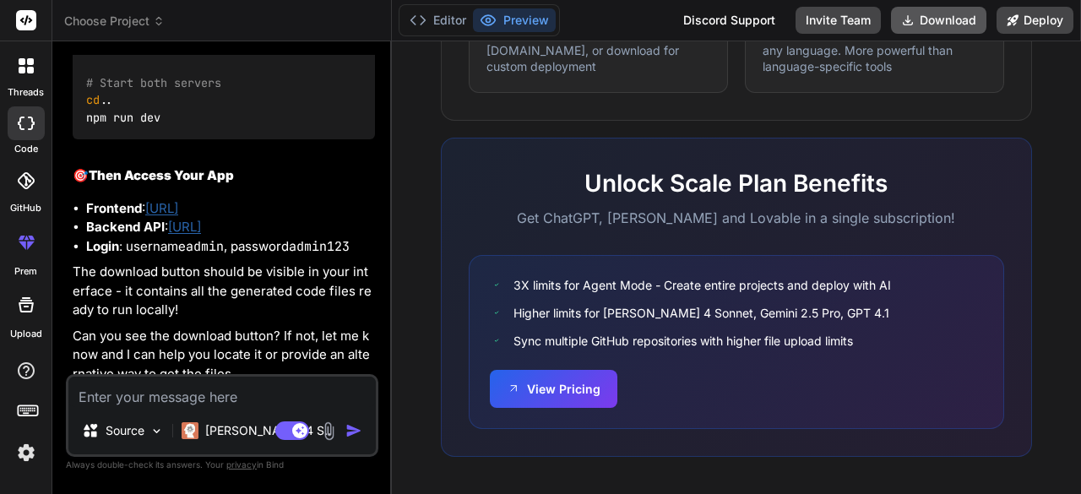
click at [946, 25] on button "Download" at bounding box center [938, 20] width 95 height 27
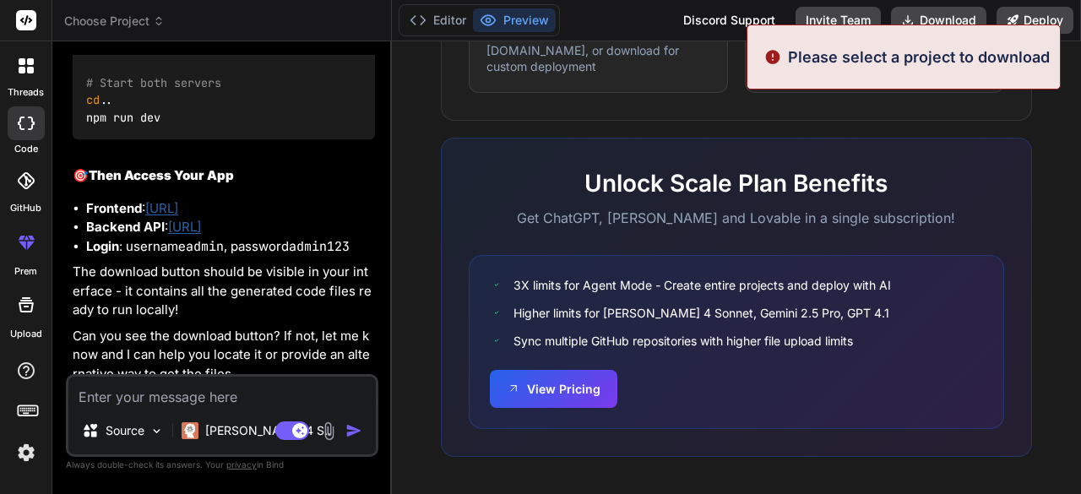
click at [793, 128] on div "What makes IDE powerful Everything you need to bring your ideas to life Create …" at bounding box center [736, 2] width 669 height 976
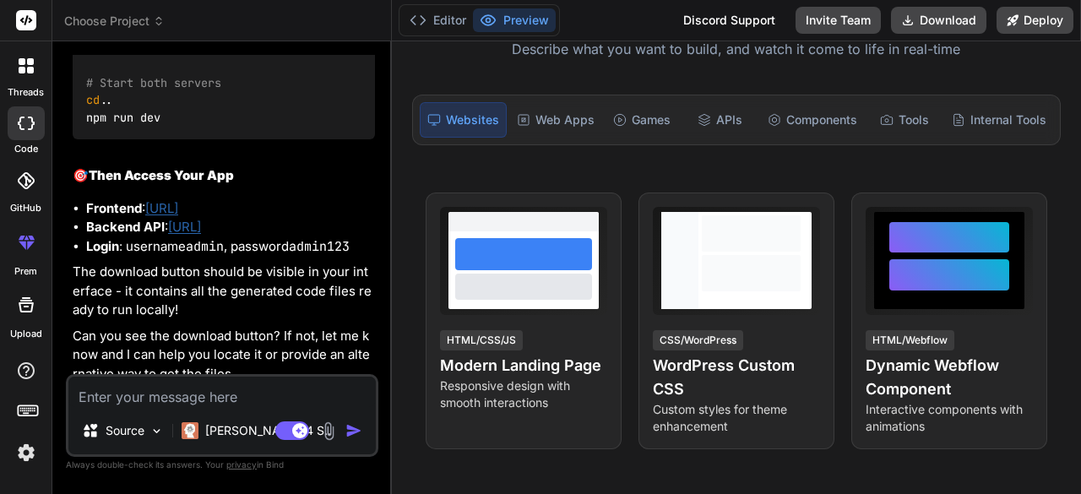
scroll to position [163, 0]
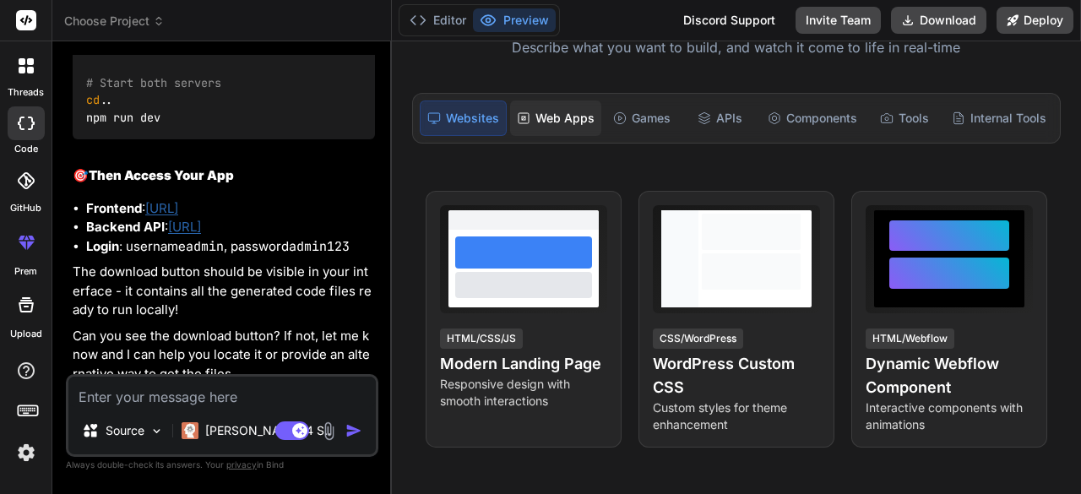
click at [562, 111] on div "Web Apps" at bounding box center [555, 117] width 91 height 35
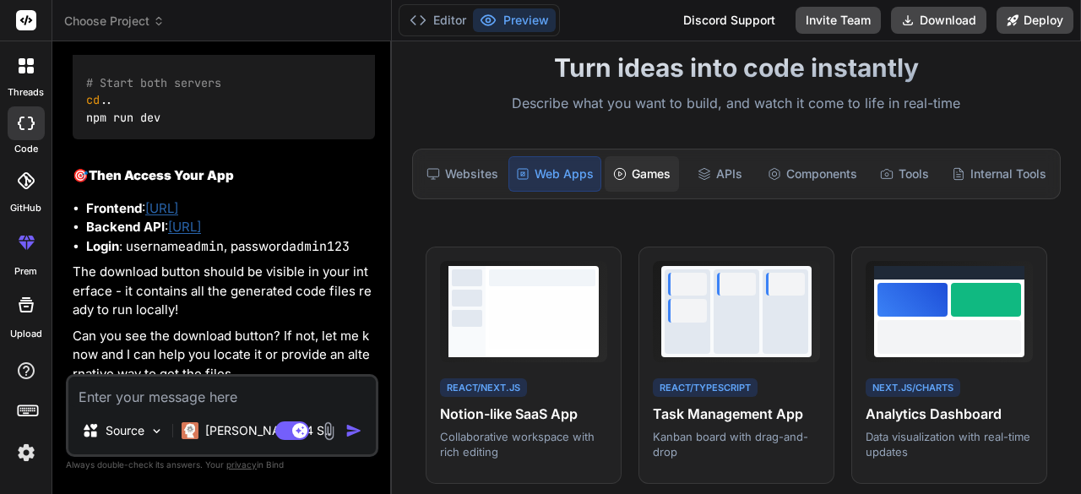
scroll to position [106, 0]
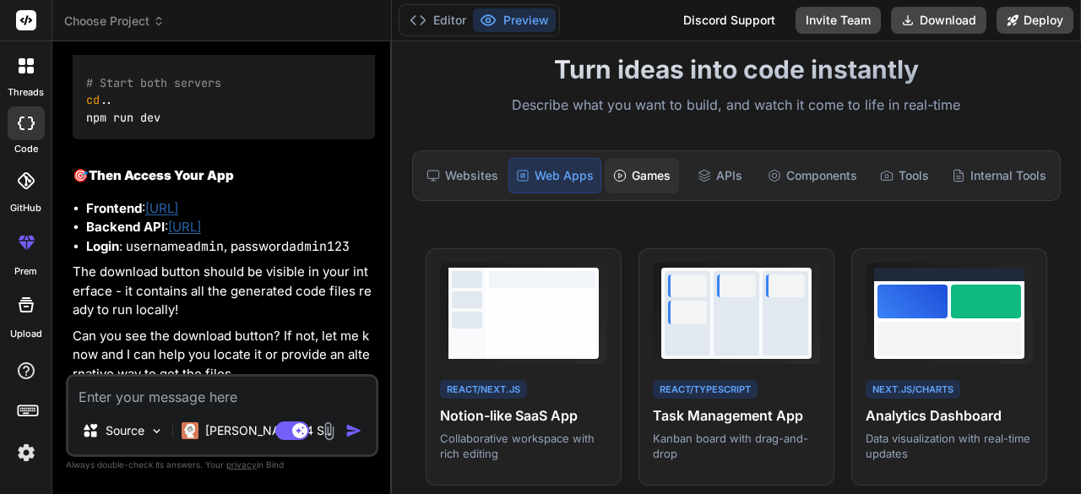
click at [651, 173] on div "Games" at bounding box center [642, 175] width 74 height 35
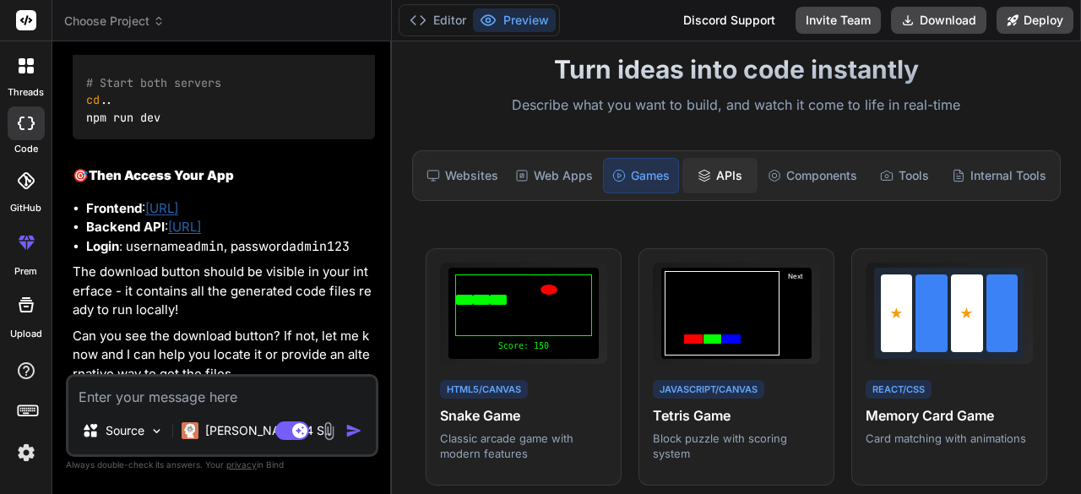
click at [705, 171] on div "APIs" at bounding box center [719, 175] width 74 height 35
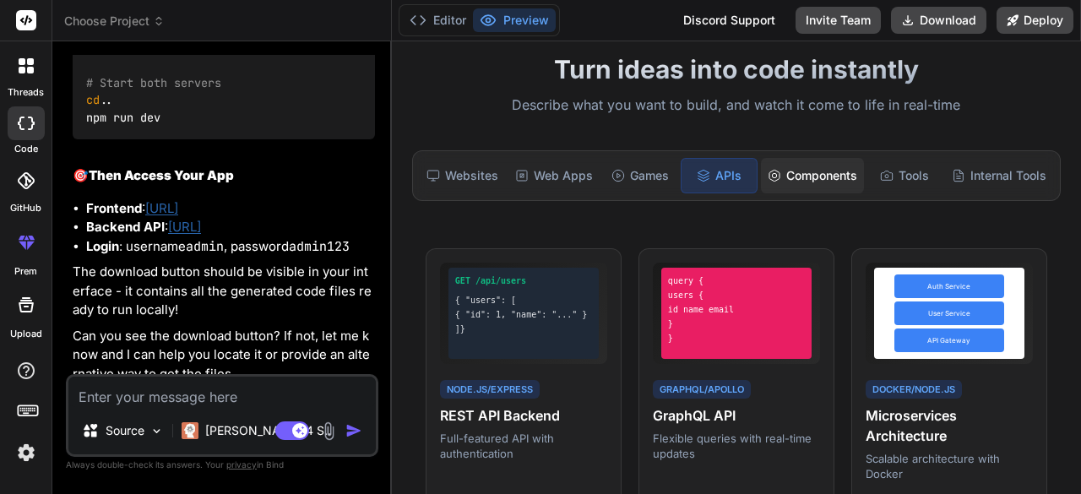
click at [767, 166] on div "Components" at bounding box center [812, 175] width 103 height 35
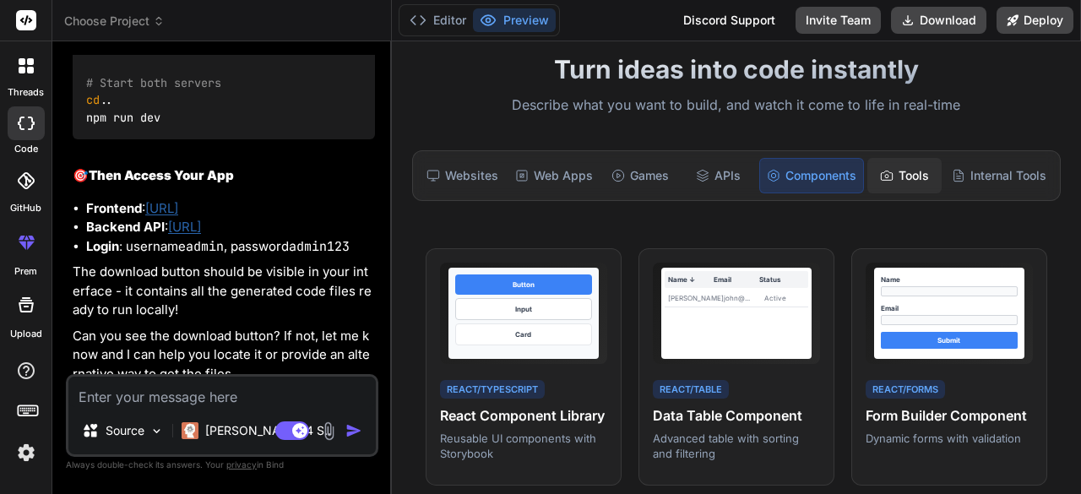
click at [867, 170] on div "Tools" at bounding box center [904, 175] width 74 height 35
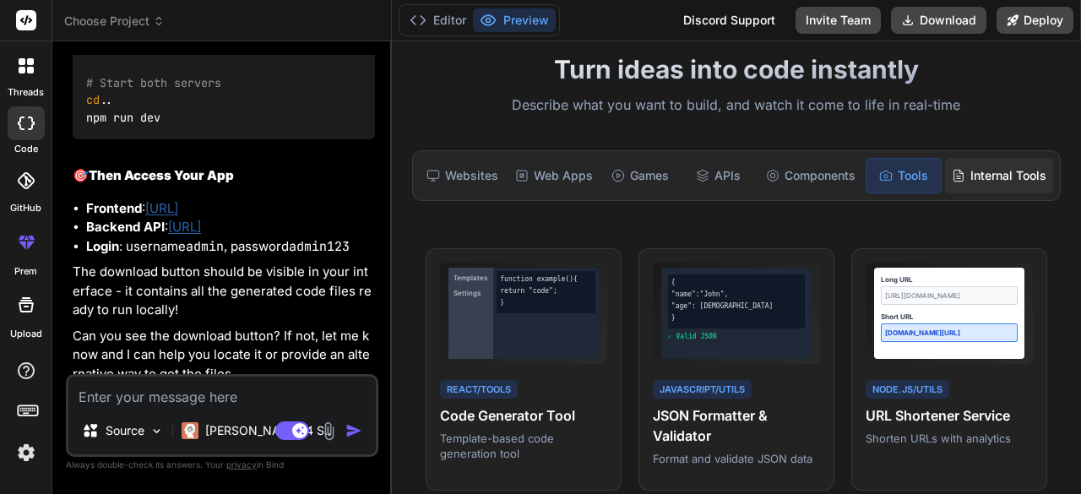
click at [968, 165] on div "Internal Tools" at bounding box center [999, 175] width 108 height 35
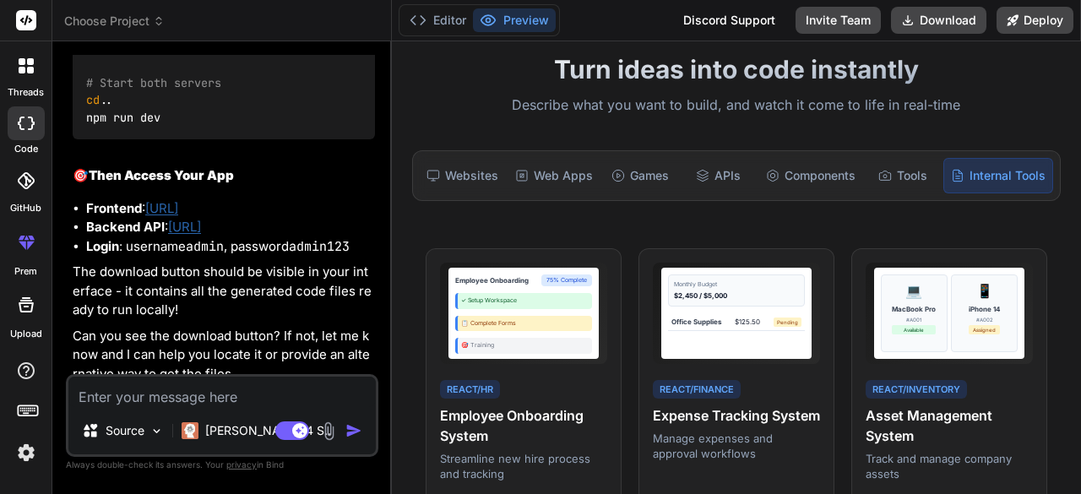
scroll to position [0, 0]
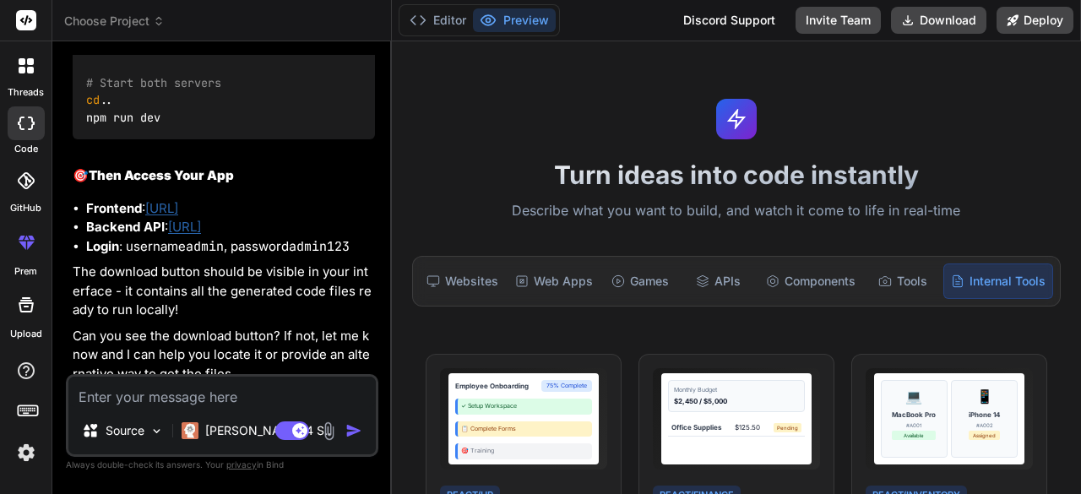
click at [740, 122] on icon at bounding box center [736, 119] width 20 height 20
click at [821, 19] on button "Invite Team" at bounding box center [838, 20] width 85 height 27
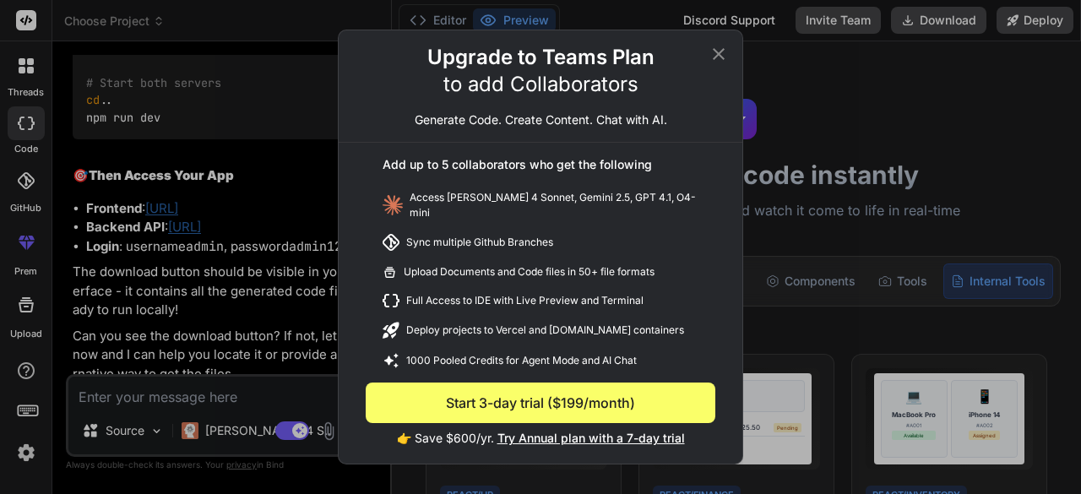
click at [725, 49] on icon at bounding box center [719, 54] width 20 height 20
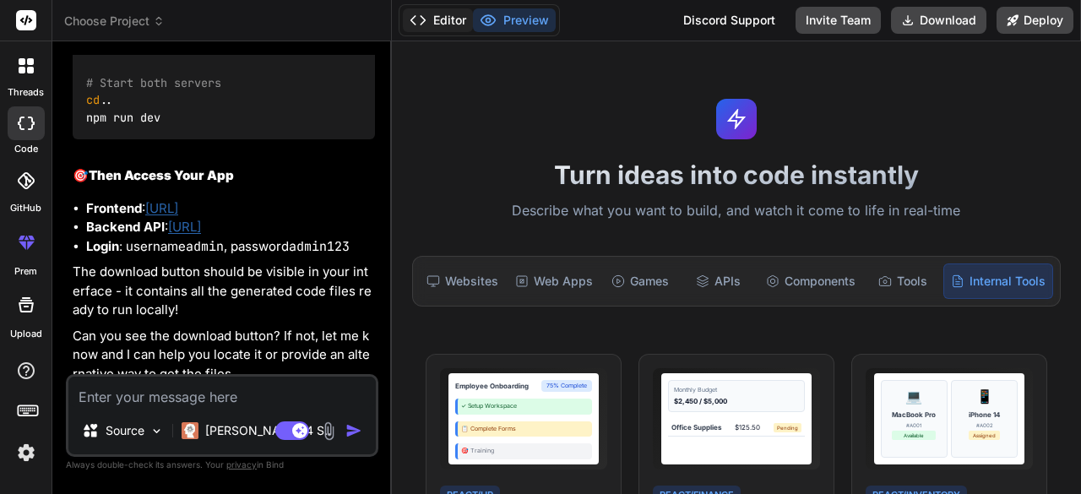
click at [436, 21] on button "Editor" at bounding box center [438, 20] width 70 height 24
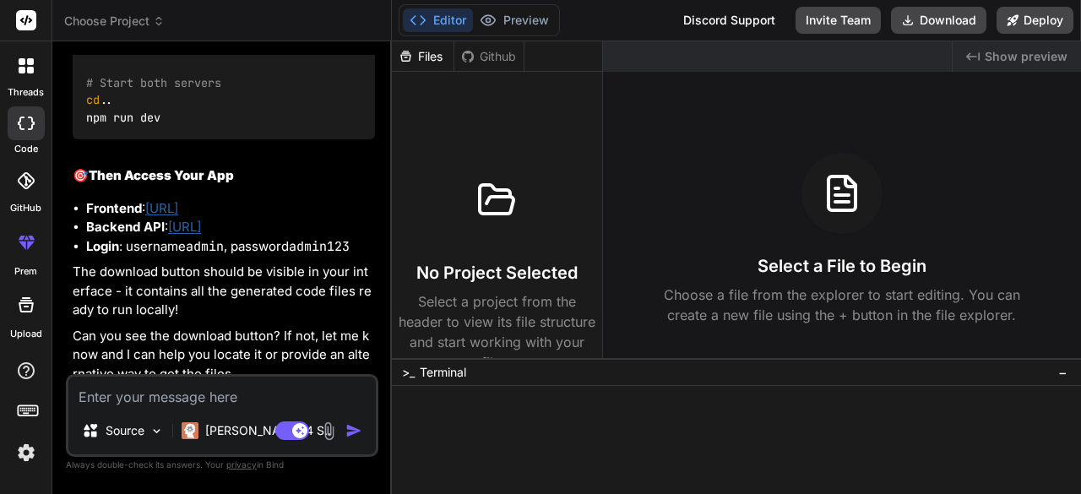
click at [417, 58] on div "Files" at bounding box center [423, 56] width 62 height 17
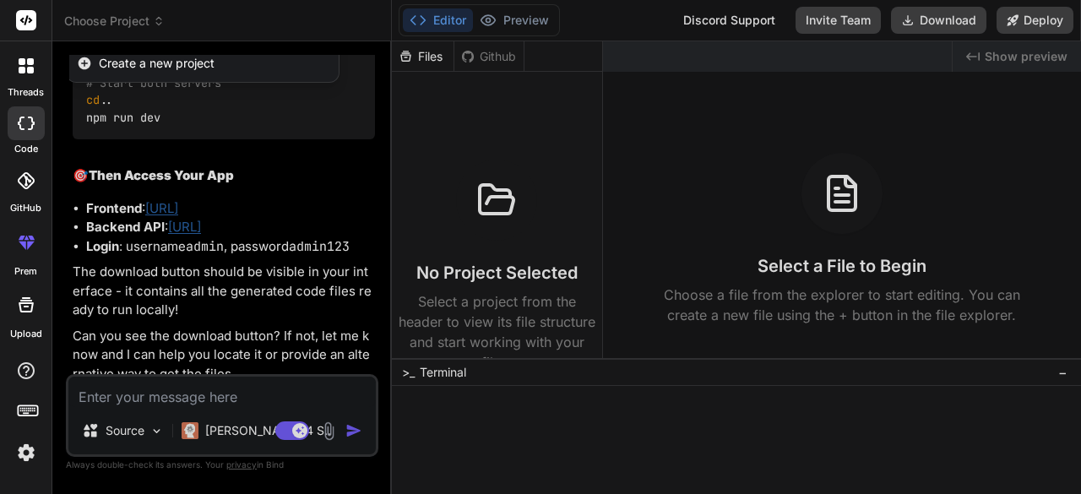
click at [269, 30] on span "college_attendance_management_system" at bounding box center [213, 22] width 231 height 17
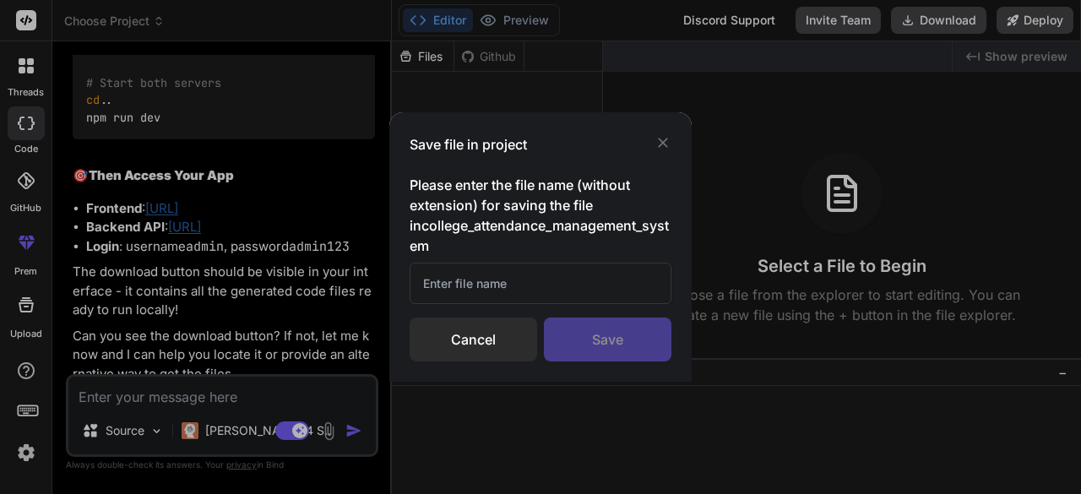
click at [459, 287] on input "text" at bounding box center [541, 283] width 262 height 41
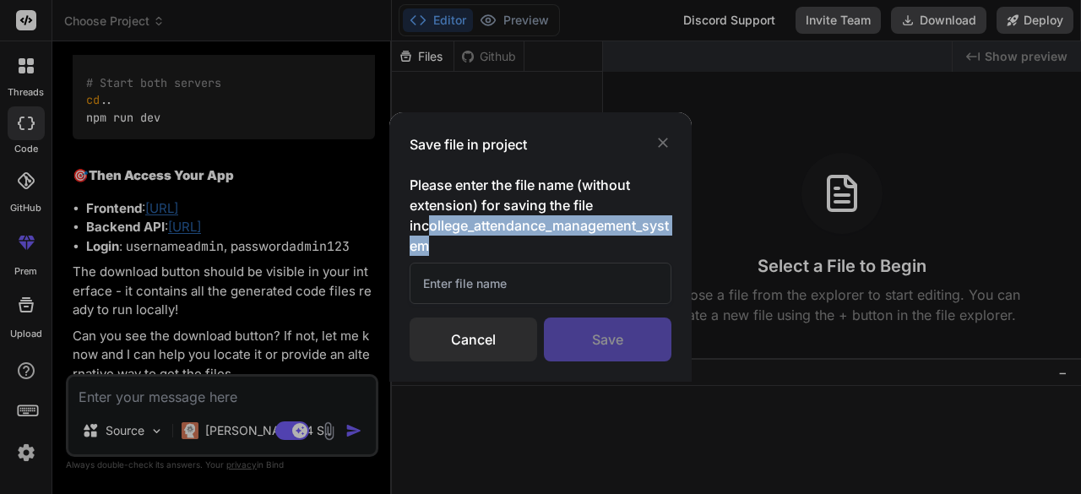
drag, startPoint x: 416, startPoint y: 225, endPoint x: 687, endPoint y: 247, distance: 272.0
click at [687, 247] on div "Save file in project Please enter the file name (without extension) for saving …" at bounding box center [540, 246] width 302 height 269
copy h3 "ollege_attendance_management_system"
click at [510, 288] on input "text" at bounding box center [541, 283] width 262 height 41
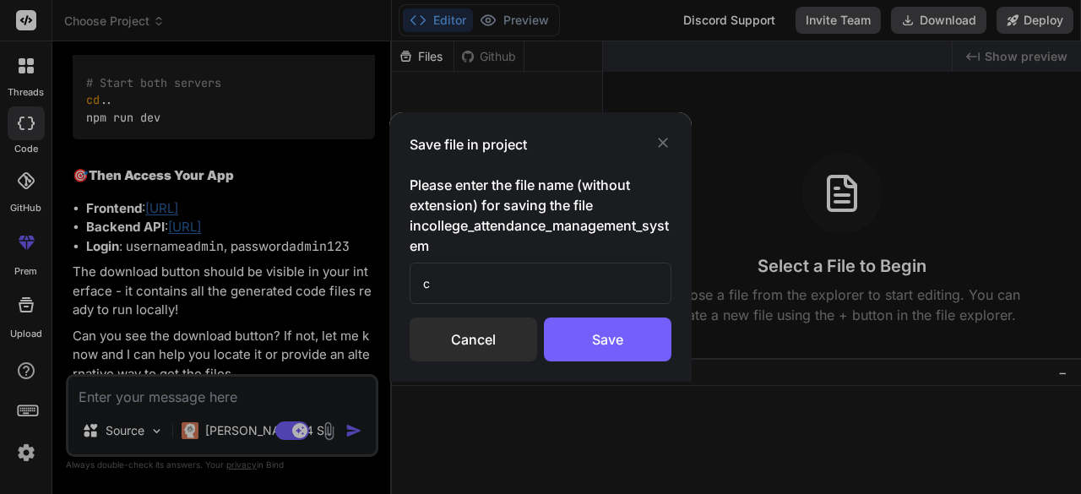
paste input "ollege_attendance_management_system"
type input "college_attendance_management_system"
click at [621, 340] on div "Save" at bounding box center [608, 340] width 128 height 44
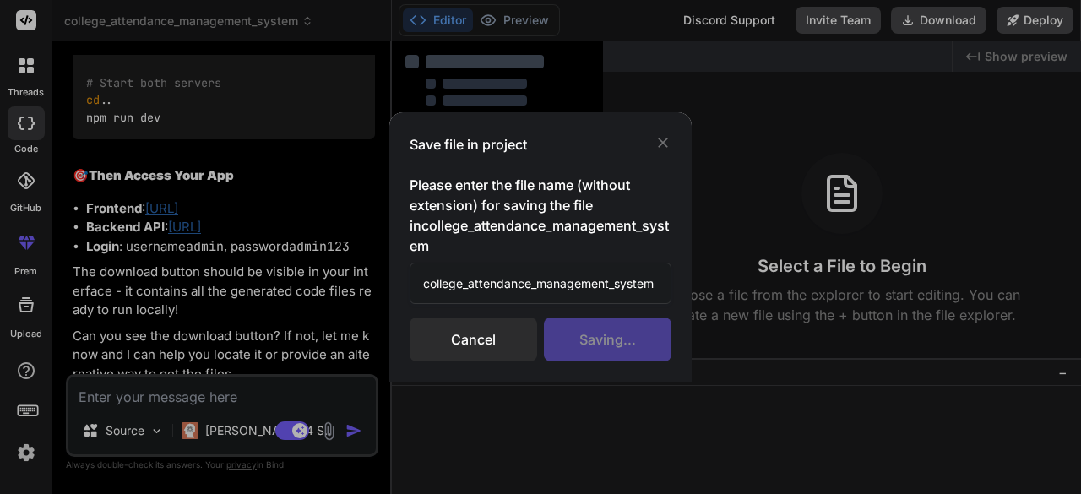
click at [273, 21] on div "Save file in project Please enter the file name (without extension) for saving …" at bounding box center [540, 247] width 1081 height 494
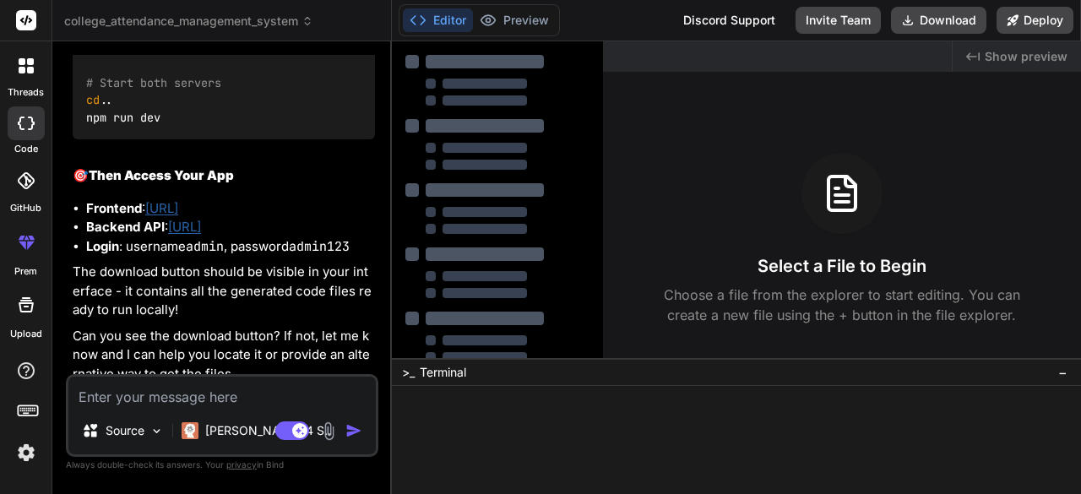
click at [273, 21] on span "college_attendance_management_system" at bounding box center [188, 21] width 249 height 17
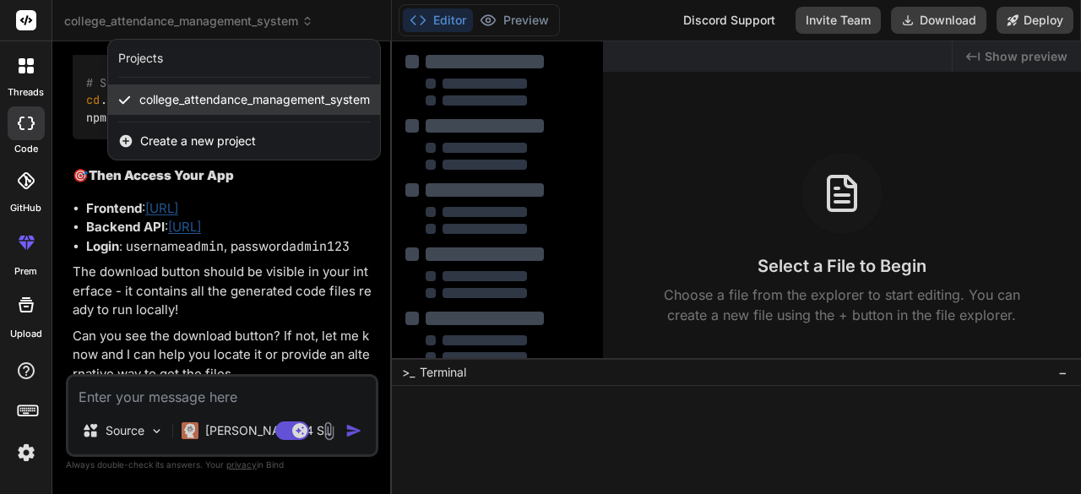
click at [270, 97] on span "college_attendance_management_system" at bounding box center [254, 99] width 231 height 17
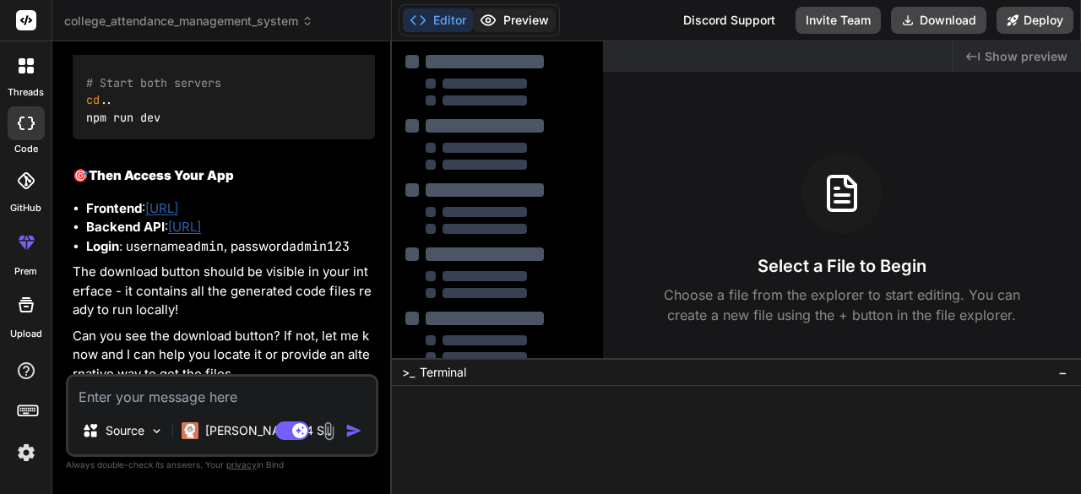
click at [519, 18] on button "Preview" at bounding box center [514, 20] width 83 height 24
click at [929, 24] on button "Download" at bounding box center [938, 20] width 95 height 27
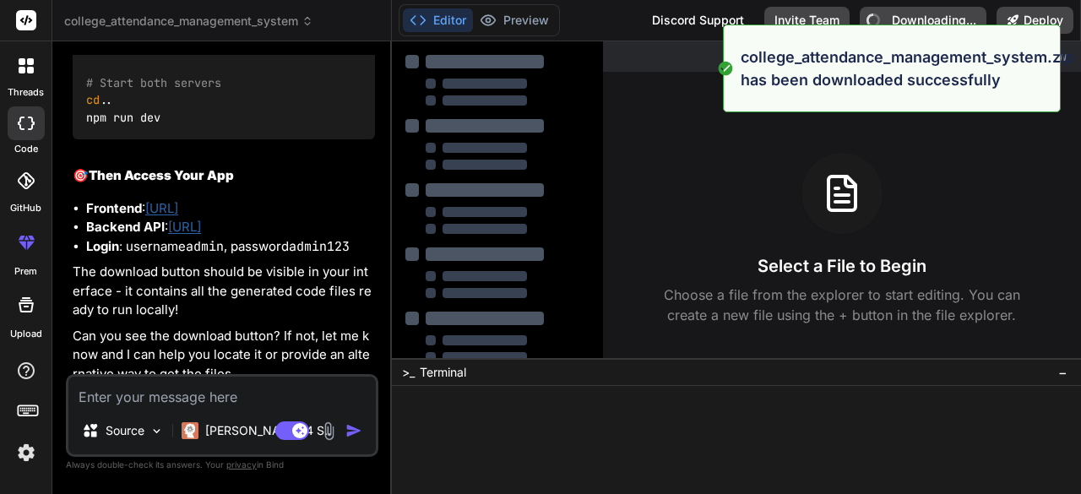
type textarea "x"
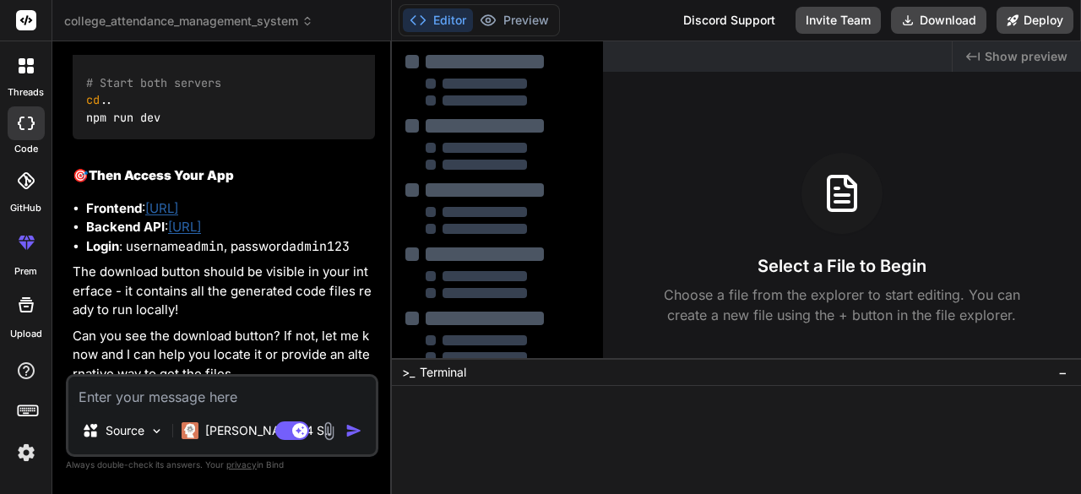
click at [242, 26] on span "college_attendance_management_system" at bounding box center [188, 21] width 249 height 17
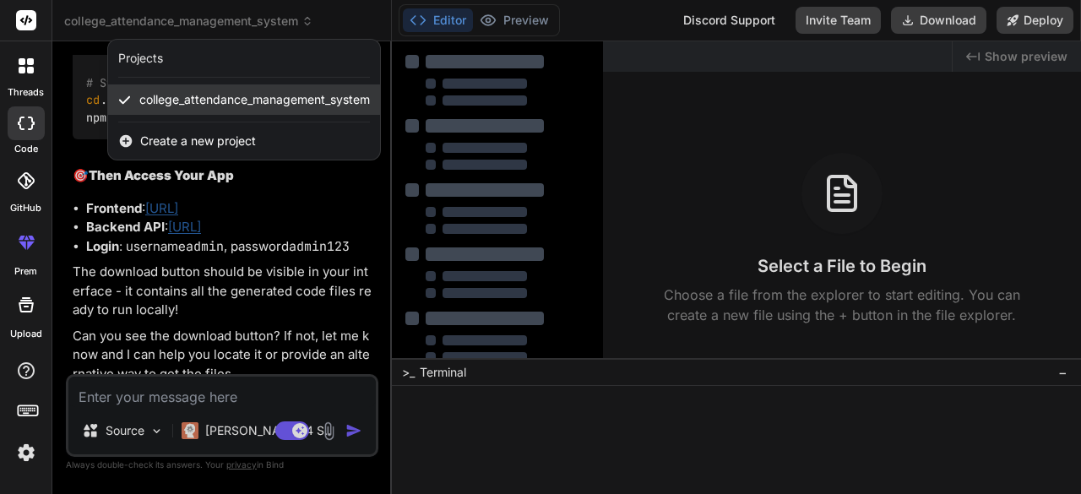
click at [250, 99] on span "college_attendance_management_system" at bounding box center [254, 99] width 231 height 17
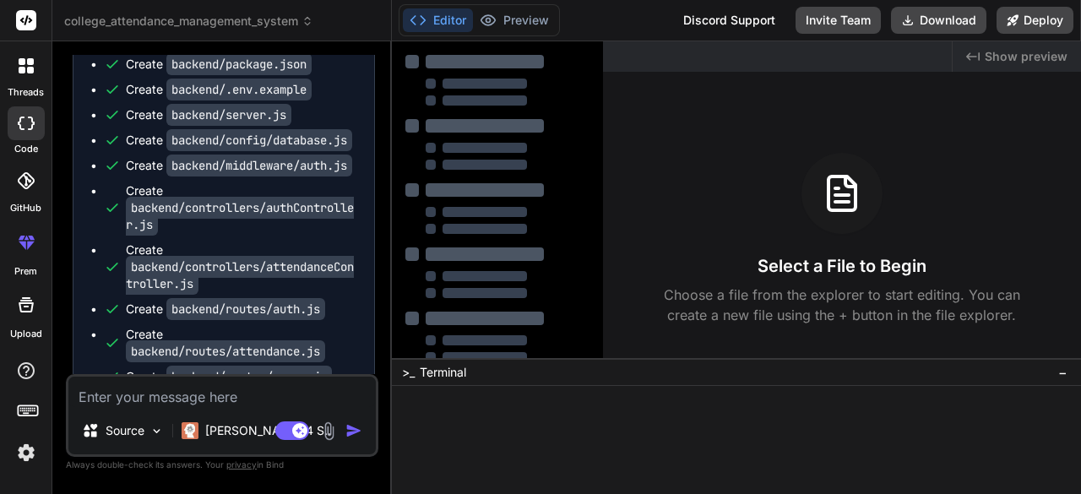
scroll to position [1856, 0]
click at [432, 18] on button "Editor" at bounding box center [438, 20] width 70 height 24
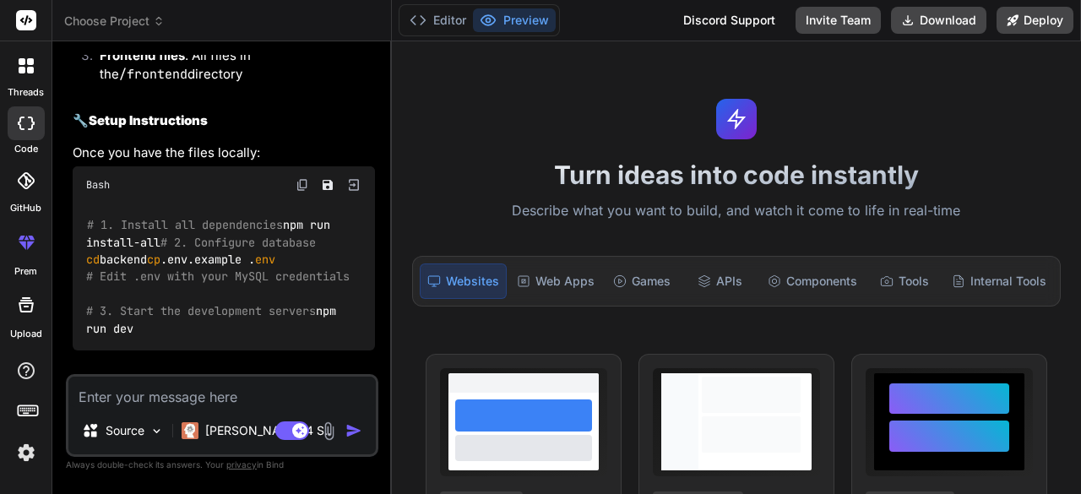
scroll to position [4821, 0]
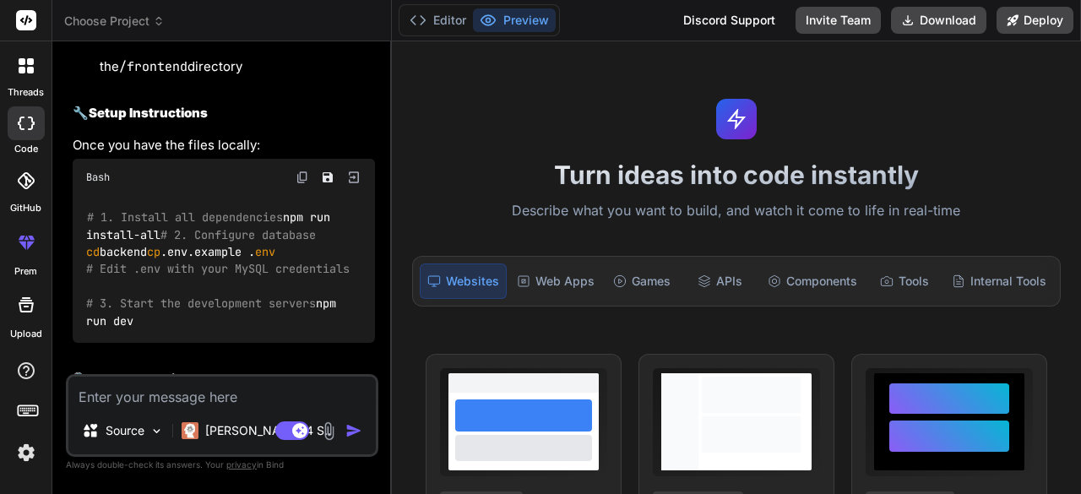
click at [133, 12] on header "Choose Project Created with Pixso." at bounding box center [221, 20] width 339 height 41
click at [134, 28] on span "Choose Project" at bounding box center [114, 21] width 100 height 17
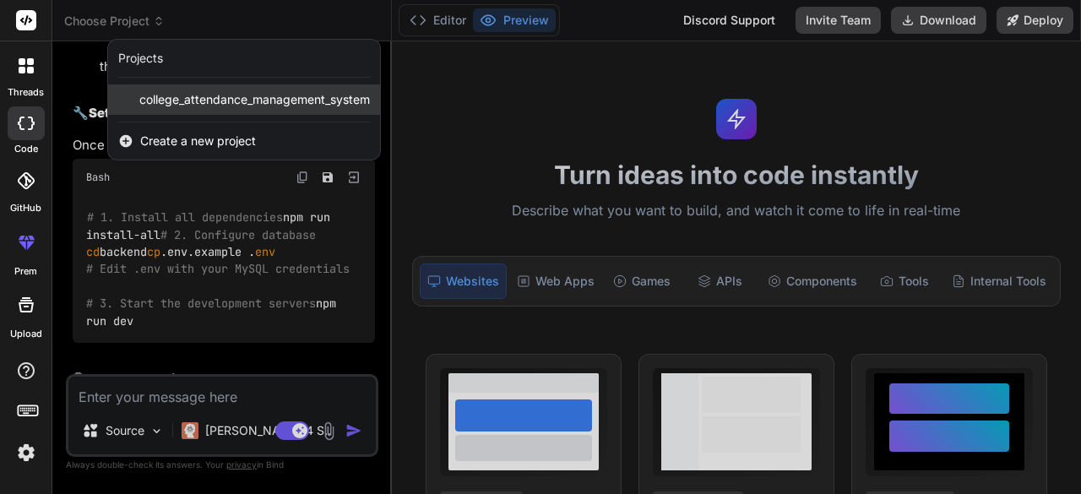
click at [171, 100] on span "college_attendance_management_system" at bounding box center [254, 99] width 231 height 17
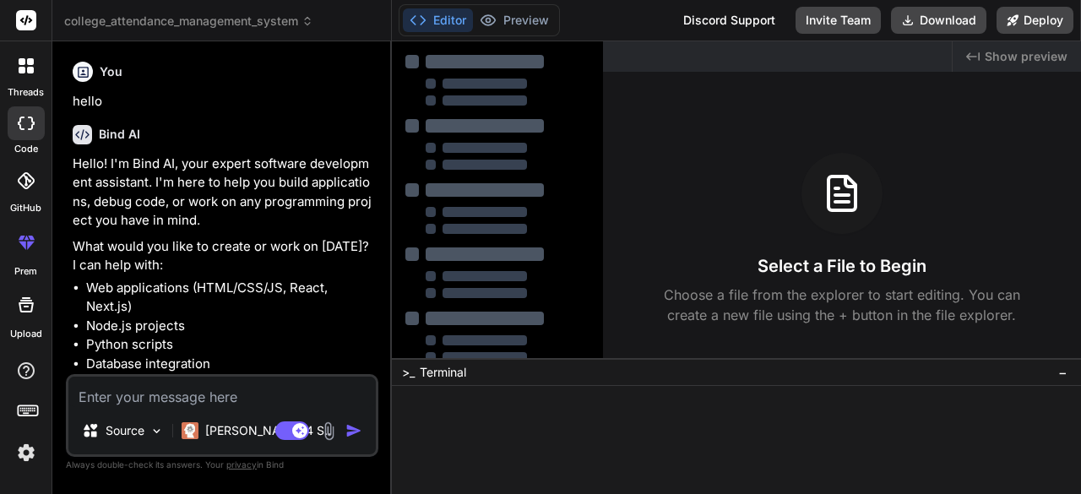
click at [485, 238] on div at bounding box center [497, 208] width 184 height 307
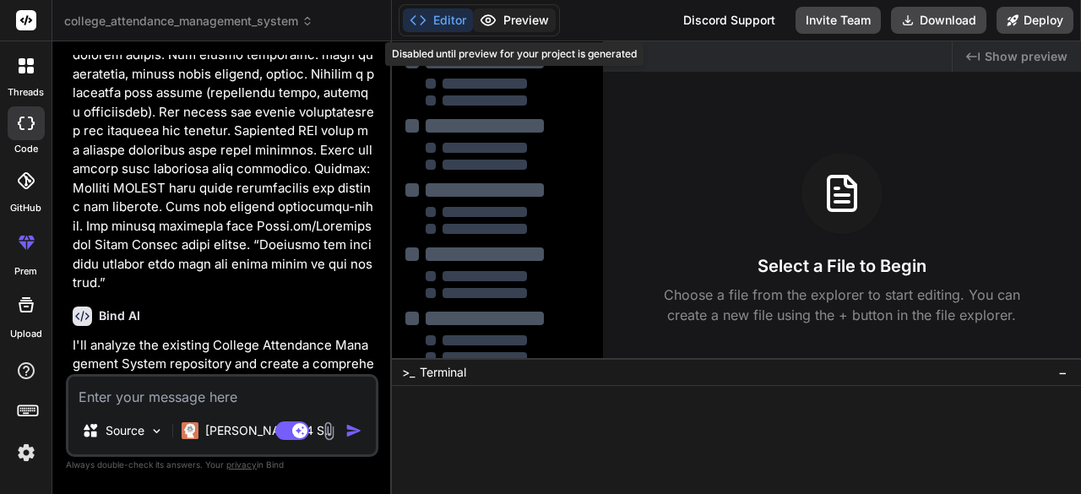
scroll to position [644, 0]
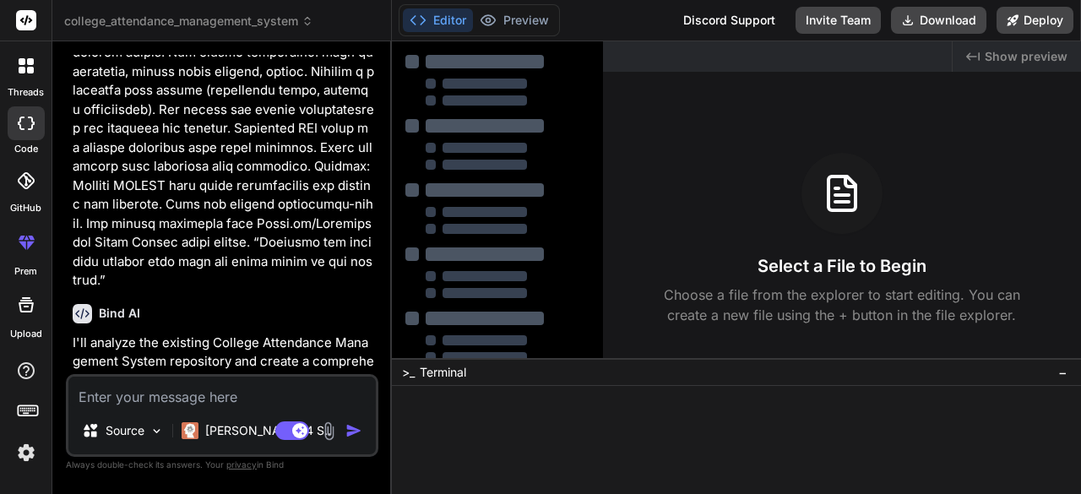
click at [22, 307] on icon at bounding box center [26, 305] width 20 height 20
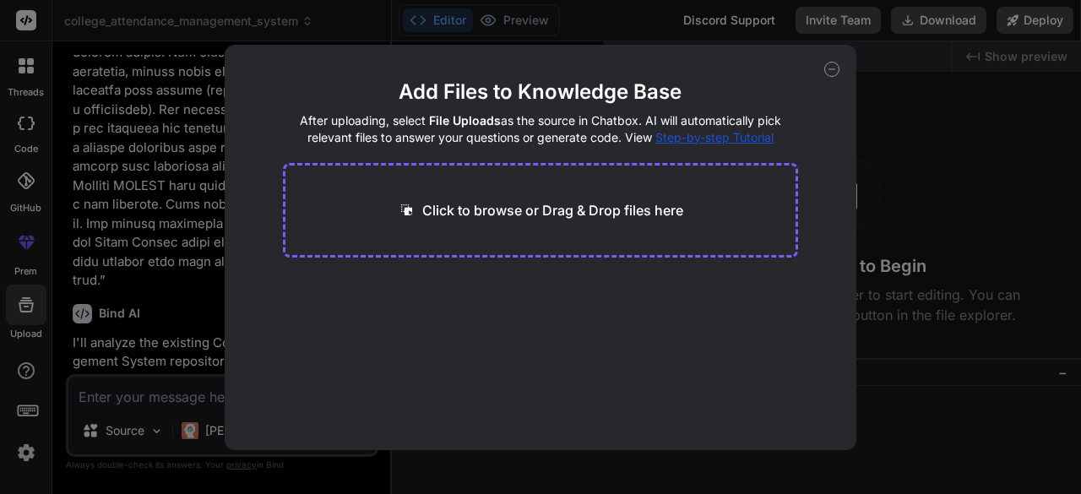
click at [16, 208] on div "Add Files to Knowledge Base After uploading, select File Uploads as the source …" at bounding box center [540, 247] width 1081 height 494
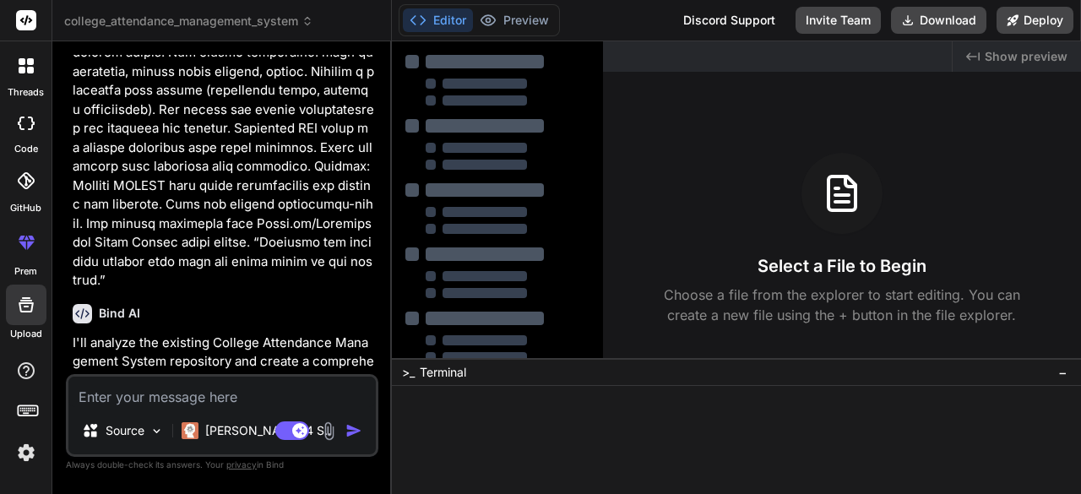
click at [20, 409] on rect at bounding box center [20, 409] width 2 height 2
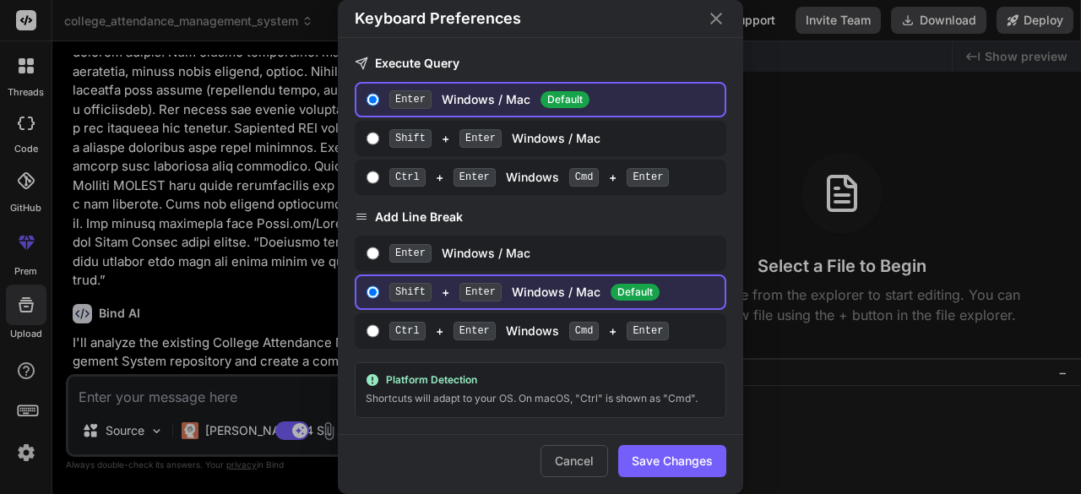
click at [24, 396] on div "Keyboard Preferences Execute Query Enter Windows / Mac Default Shift + Enter Wi…" at bounding box center [540, 247] width 1081 height 494
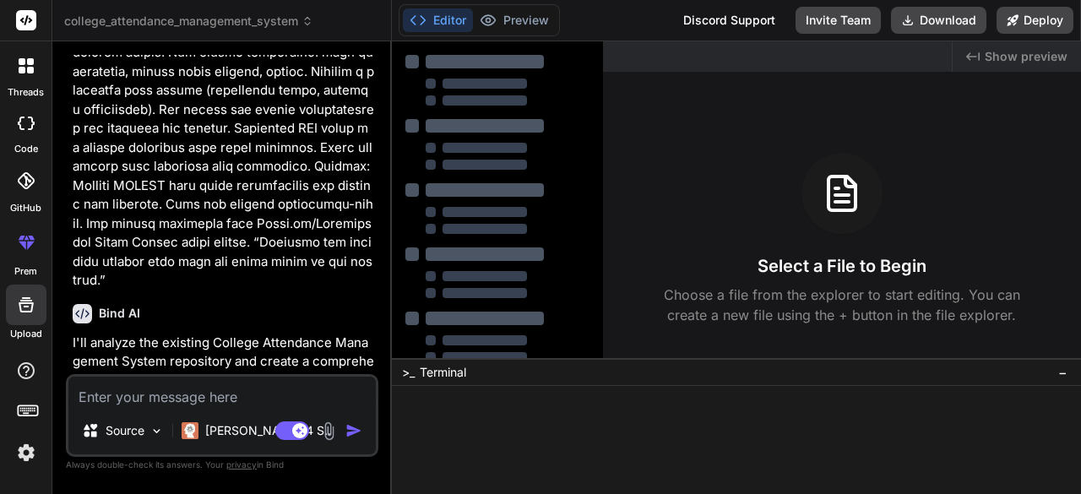
click at [24, 118] on icon at bounding box center [26, 124] width 17 height 14
click at [20, 75] on div at bounding box center [25, 65] width 35 height 35
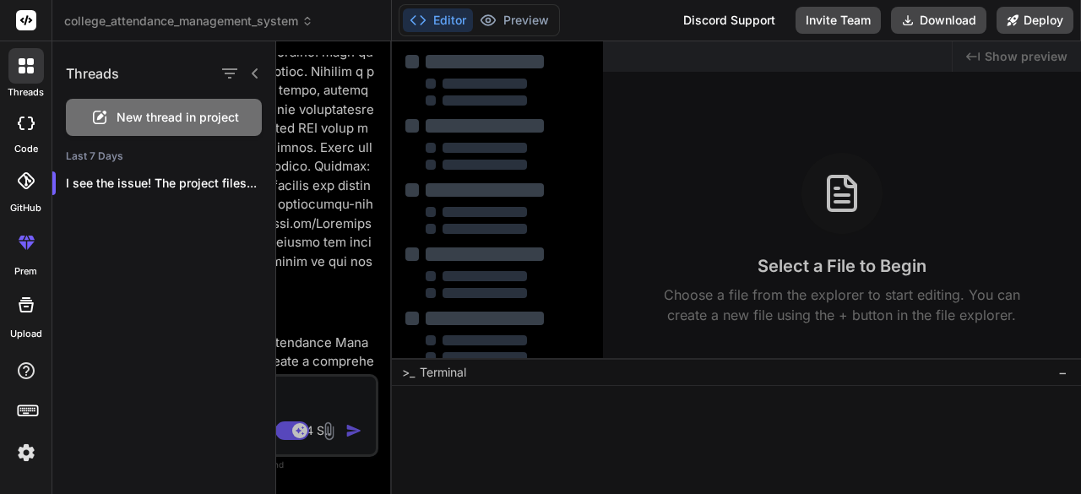
click at [15, 68] on div at bounding box center [25, 65] width 35 height 35
click at [24, 70] on icon at bounding box center [22, 70] width 7 height 7
click at [22, 71] on icon at bounding box center [22, 70] width 7 height 7
click at [22, 69] on icon at bounding box center [22, 70] width 7 height 7
click at [17, 113] on div at bounding box center [26, 123] width 37 height 34
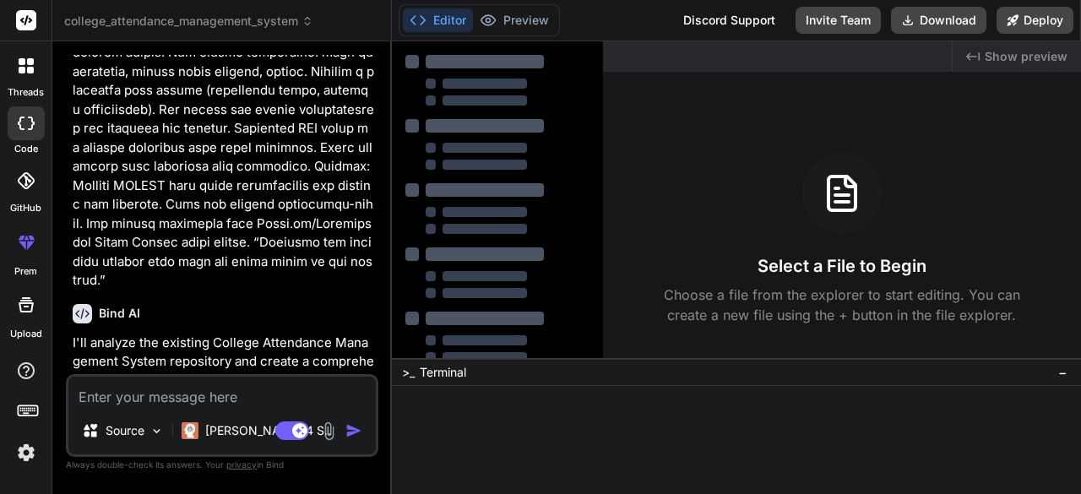
click at [24, 19] on rect at bounding box center [26, 20] width 20 height 20
click at [476, 133] on div at bounding box center [497, 144] width 184 height 51
click at [910, 21] on icon at bounding box center [908, 20] width 9 height 9
click at [1049, 23] on button "Deploy" at bounding box center [1035, 20] width 77 height 27
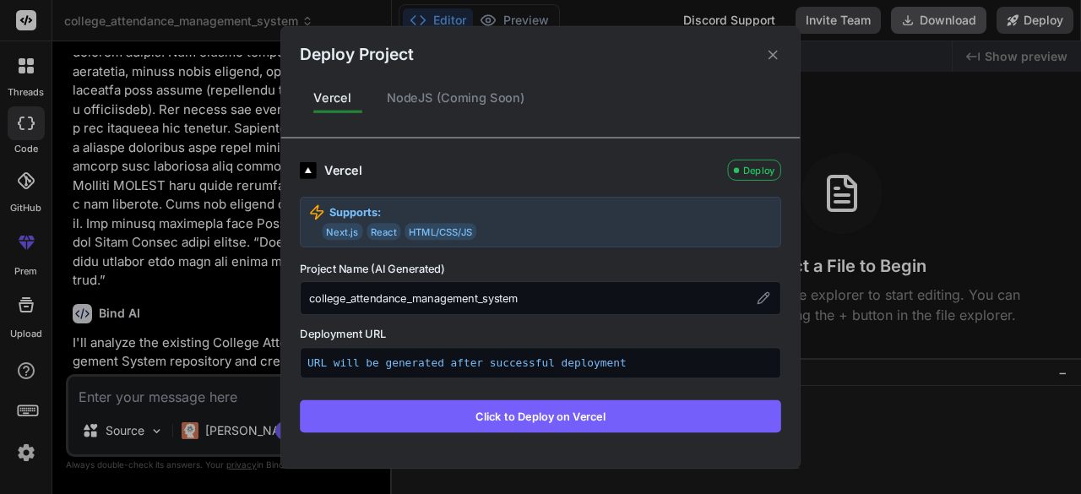
click at [528, 420] on button "Click to Deploy on Vercel" at bounding box center [540, 415] width 481 height 32
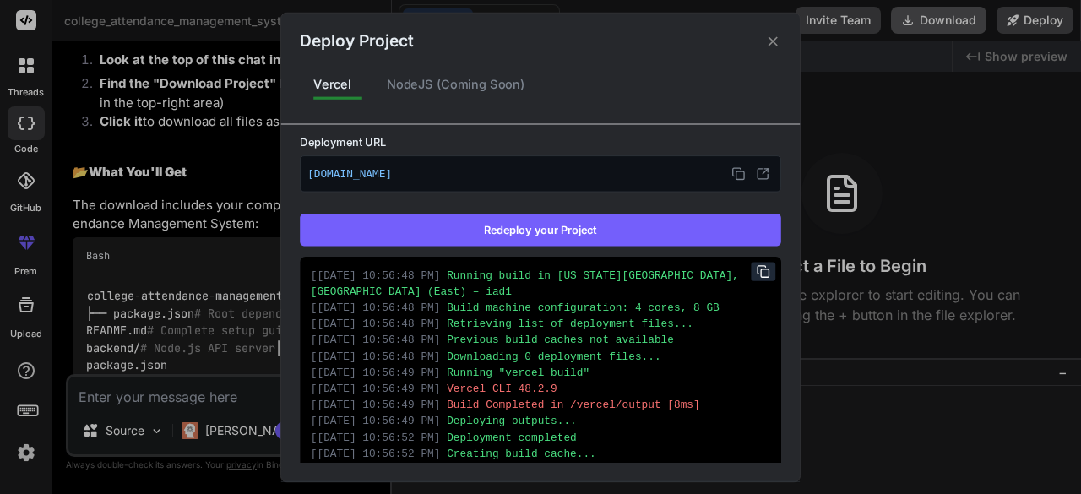
scroll to position [41, 0]
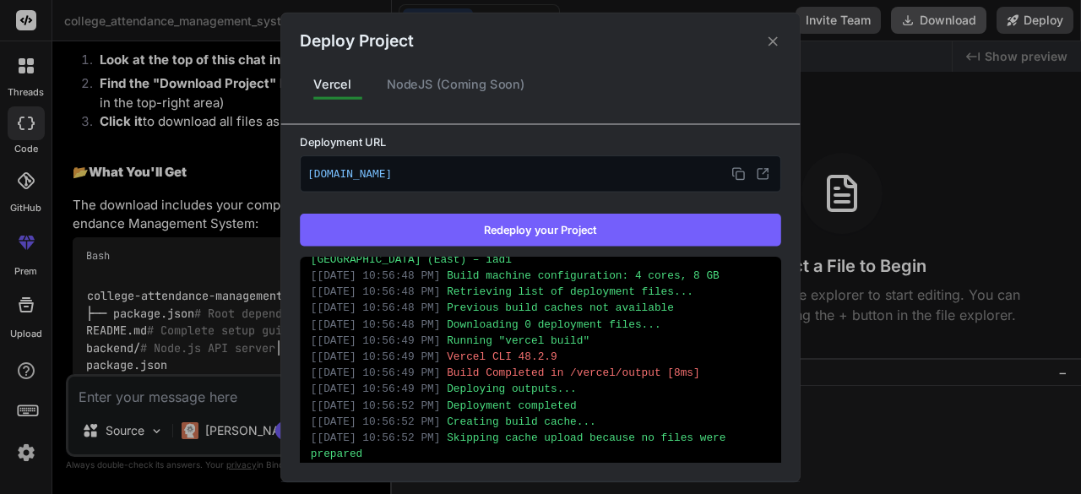
type textarea "x"
click at [777, 40] on icon at bounding box center [773, 41] width 16 height 16
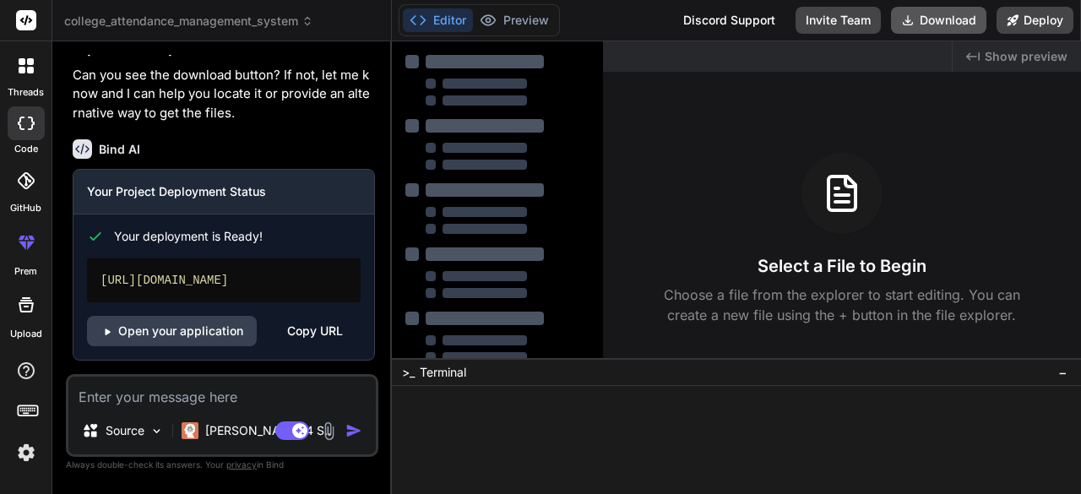
scroll to position [7413, 0]
click at [177, 323] on link "Open your application" at bounding box center [172, 331] width 170 height 30
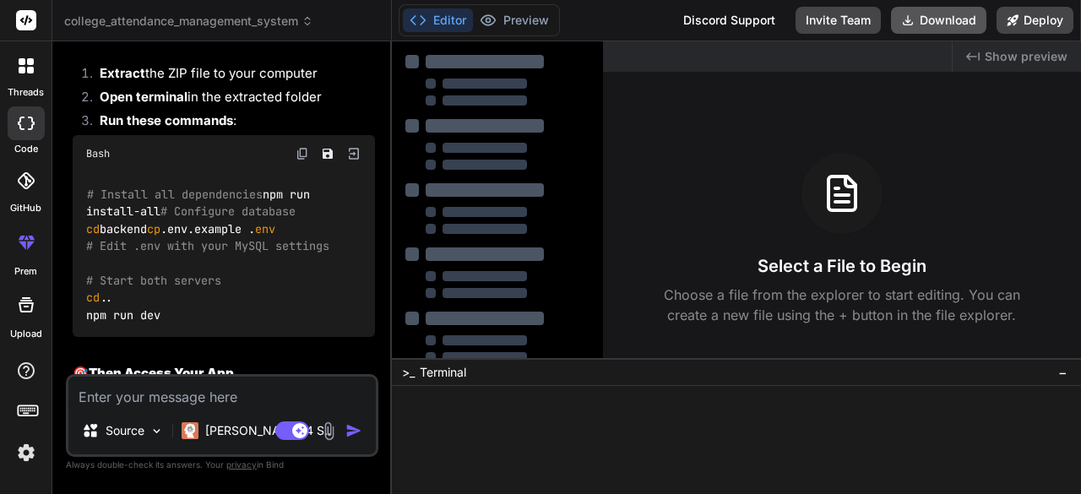
scroll to position [6655, 0]
